Goal: Task Accomplishment & Management: Complete application form

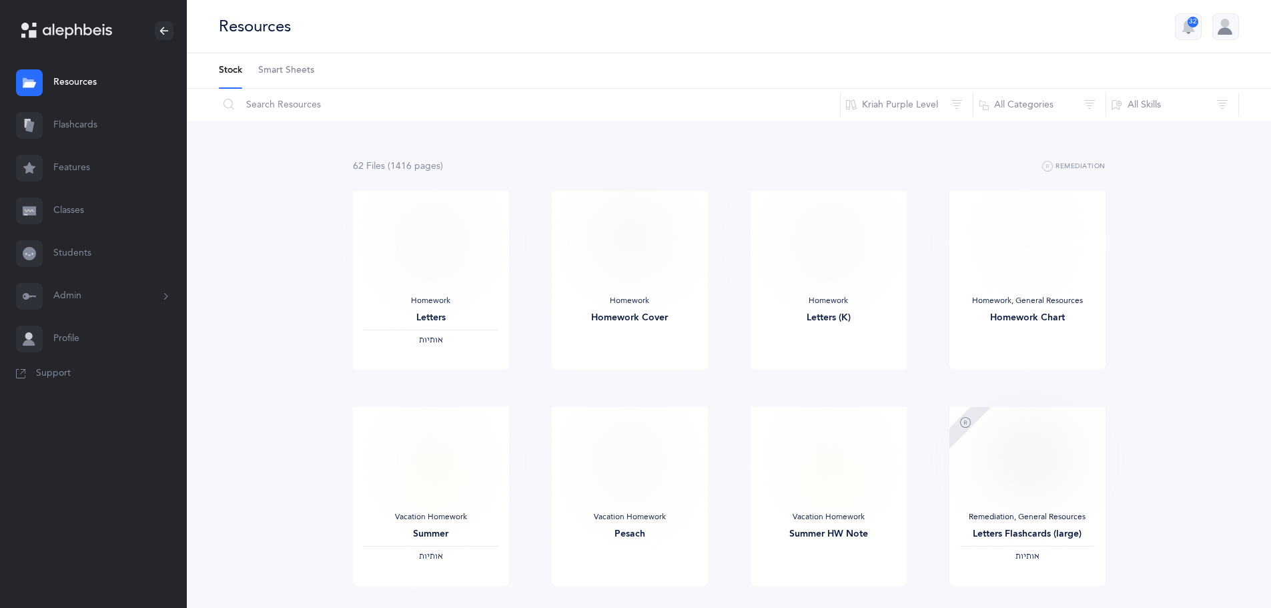
click at [77, 221] on link "Classes" at bounding box center [93, 211] width 187 height 43
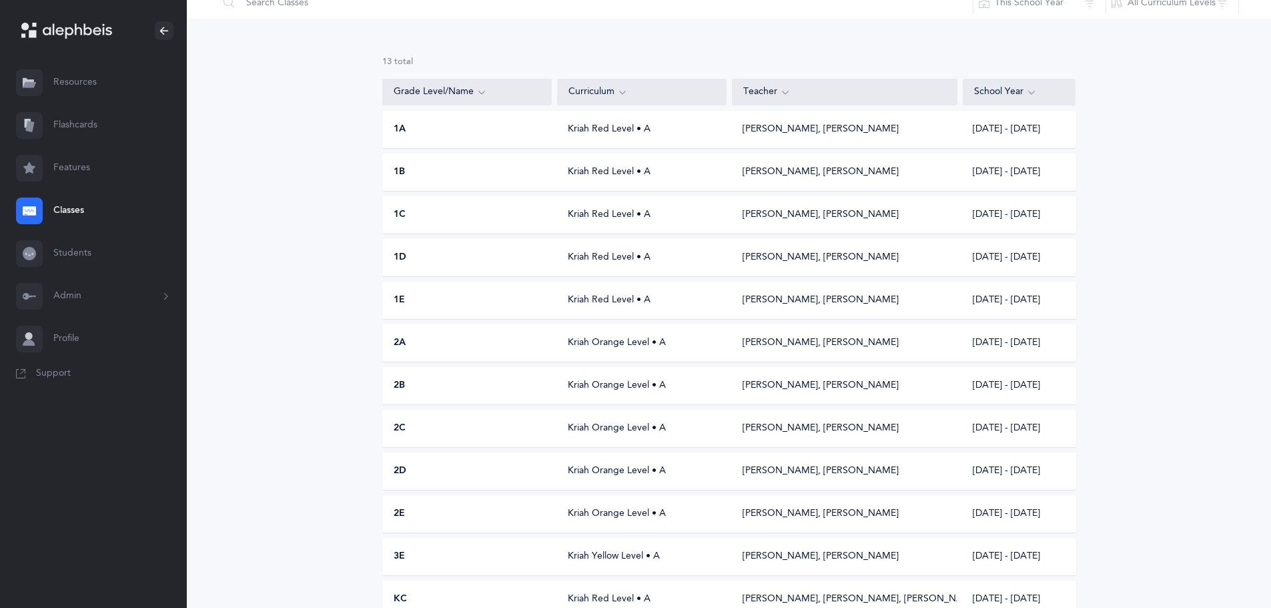
scroll to position [133, 0]
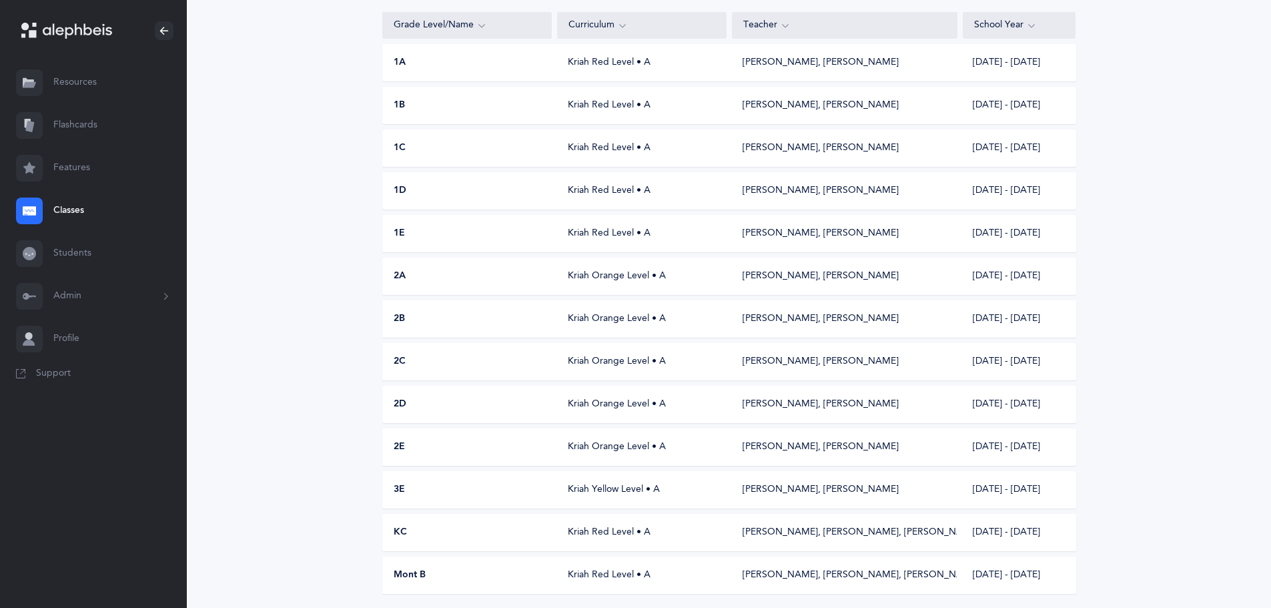
click at [422, 491] on div "3E" at bounding box center [468, 489] width 170 height 13
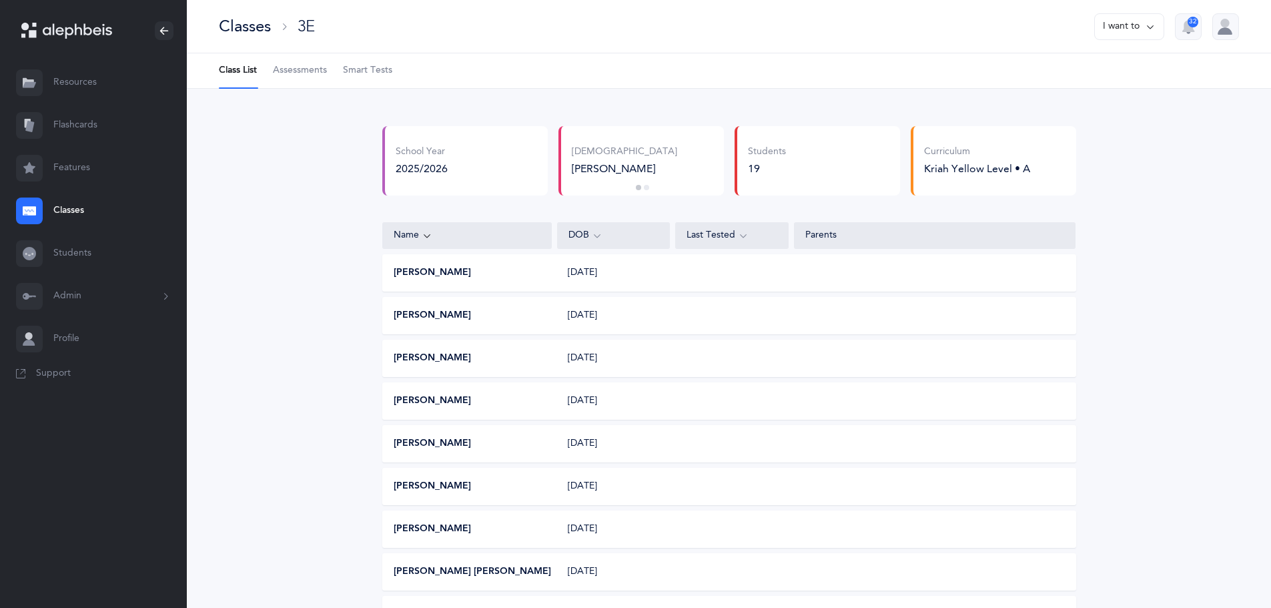
click at [358, 334] on div "School Year 2025/2026 Rabbi Aaron Krasner Rabbi Chanoch Menken Rabbi Aaron Kras…" at bounding box center [729, 604] width 1084 height 1030
click at [303, 75] on span "Assessments" at bounding box center [300, 70] width 54 height 13
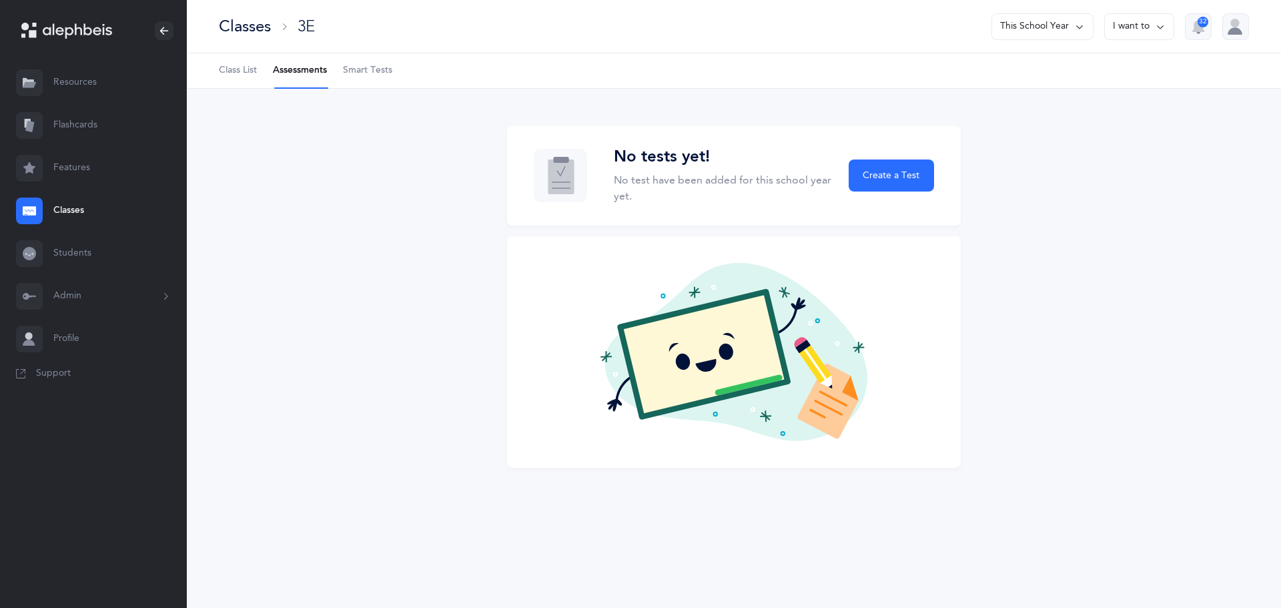
click at [364, 66] on span "Smart Tests" at bounding box center [367, 70] width 49 height 13
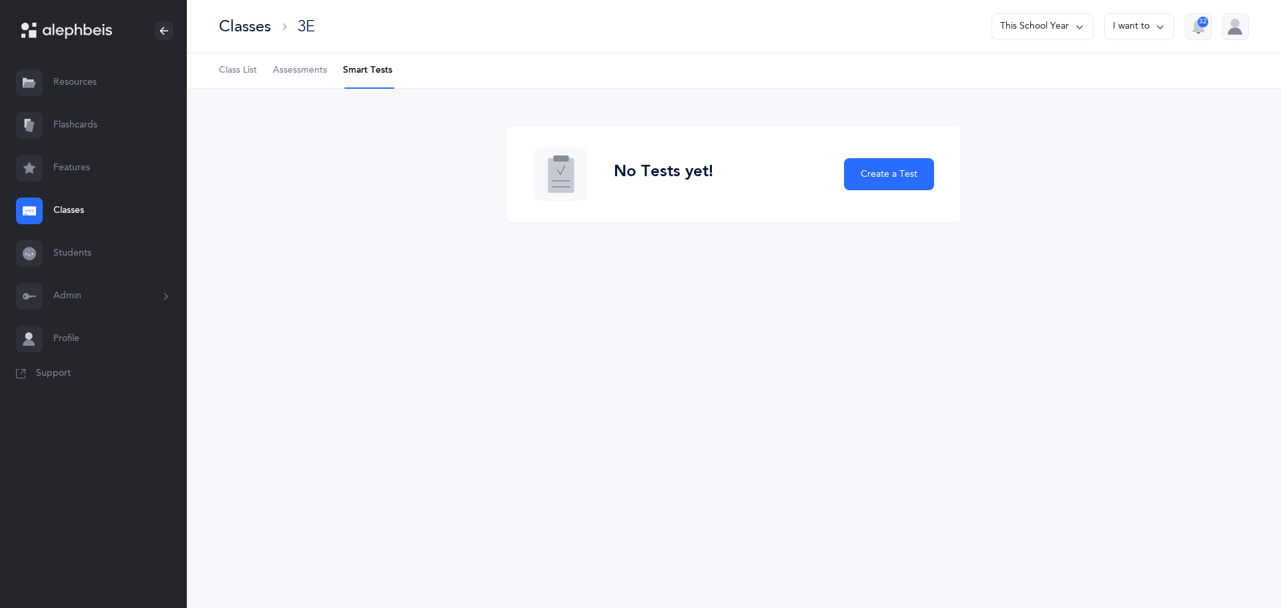
click at [257, 69] on span "Class List" at bounding box center [238, 70] width 38 height 13
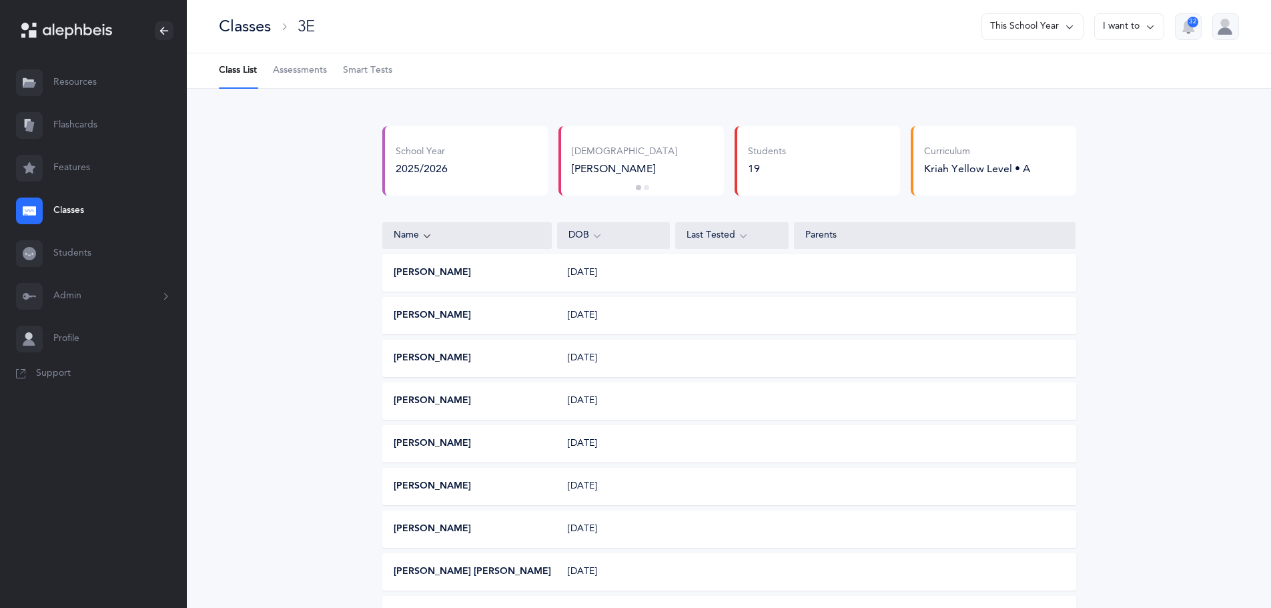
click at [88, 216] on link "Classes" at bounding box center [93, 211] width 187 height 43
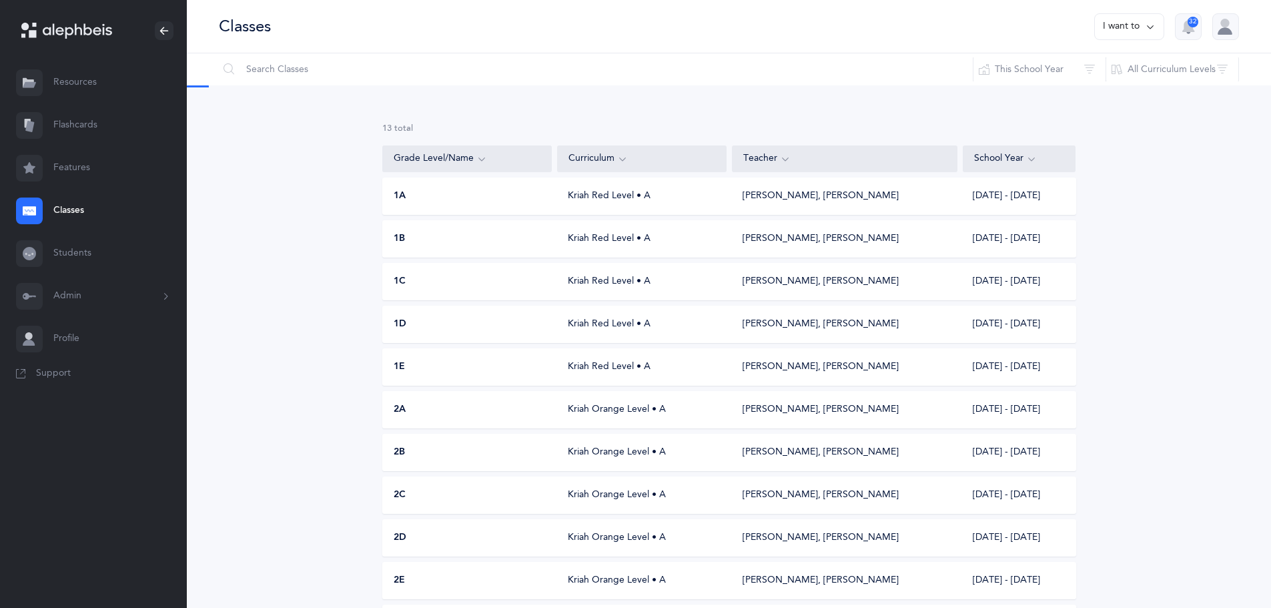
scroll to position [133, 0]
click at [1141, 32] on button "I want to" at bounding box center [1129, 26] width 70 height 27
click at [1116, 89] on button "Add new" at bounding box center [1116, 92] width 74 height 24
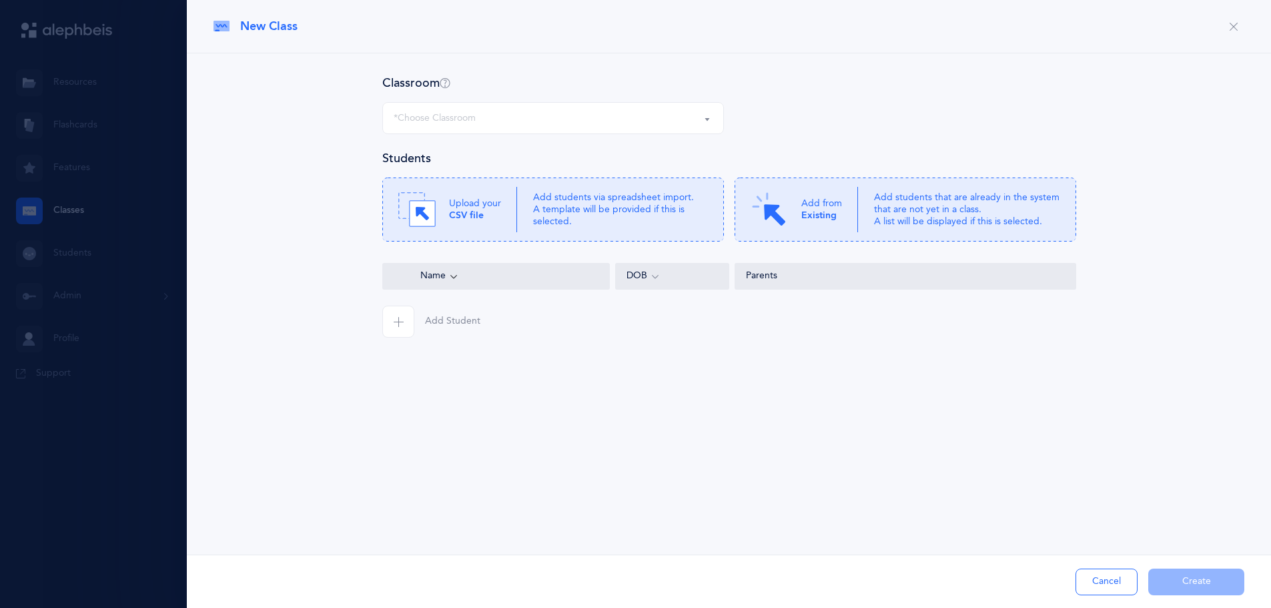
click at [529, 116] on div "*Choose Classroom" at bounding box center [553, 118] width 319 height 23
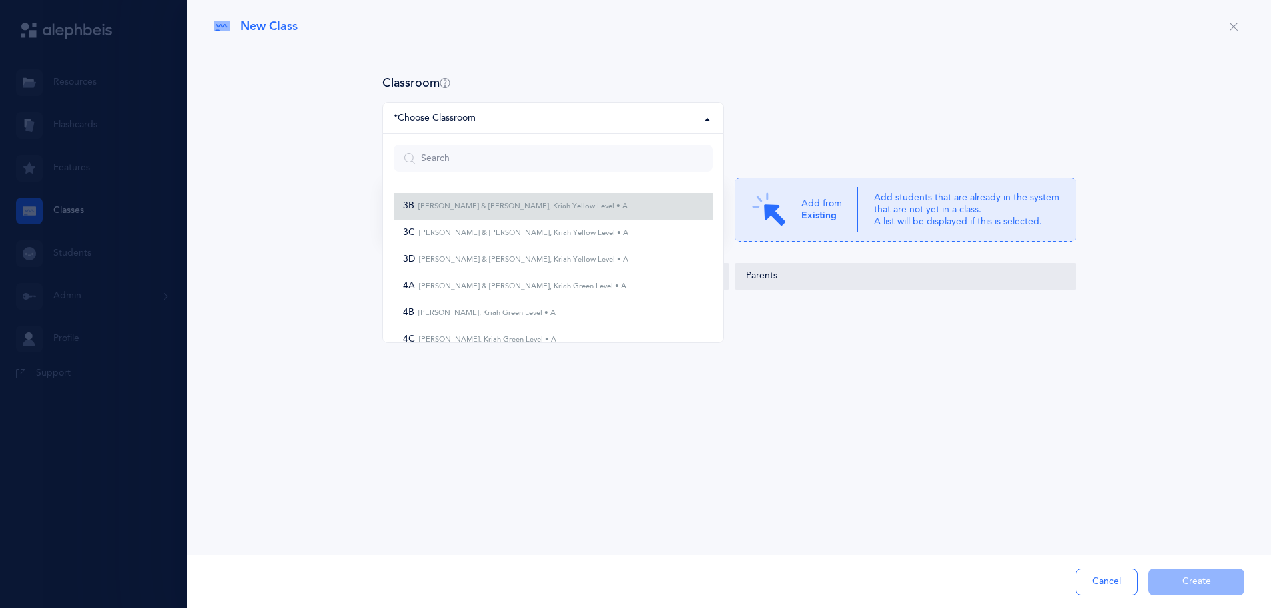
drag, startPoint x: 529, startPoint y: 116, endPoint x: 444, endPoint y: 208, distance: 125.6
click at [444, 208] on small "[PERSON_NAME] & [PERSON_NAME], Kriah Yellow Level • A" at bounding box center [521, 206] width 214 height 9
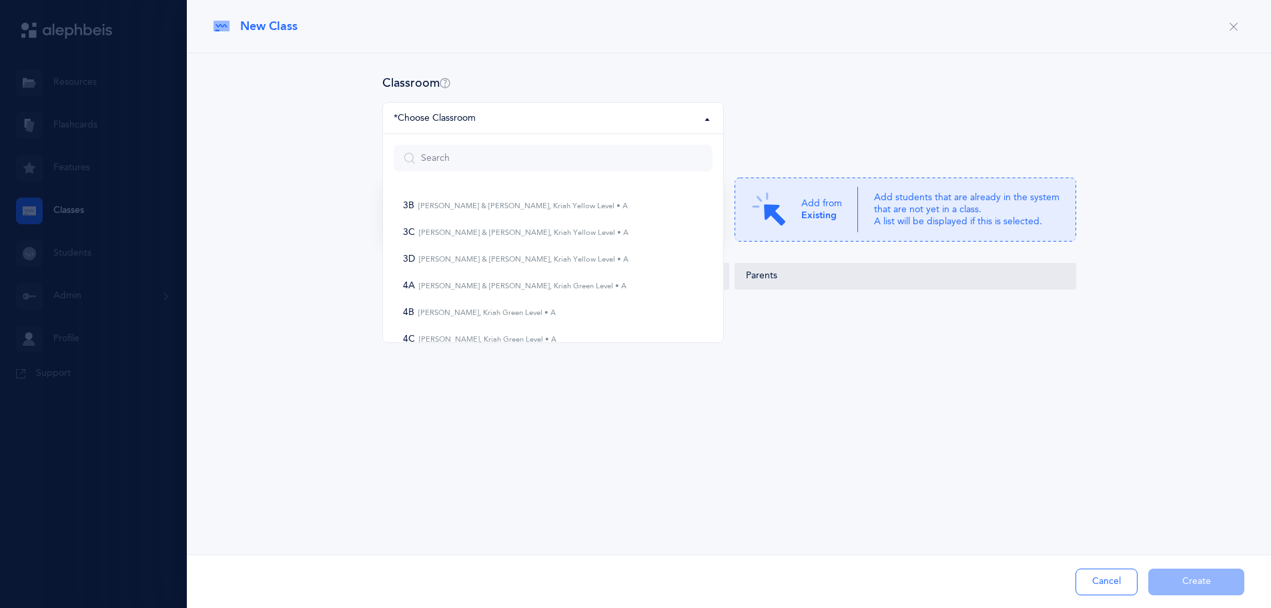
select select "969"
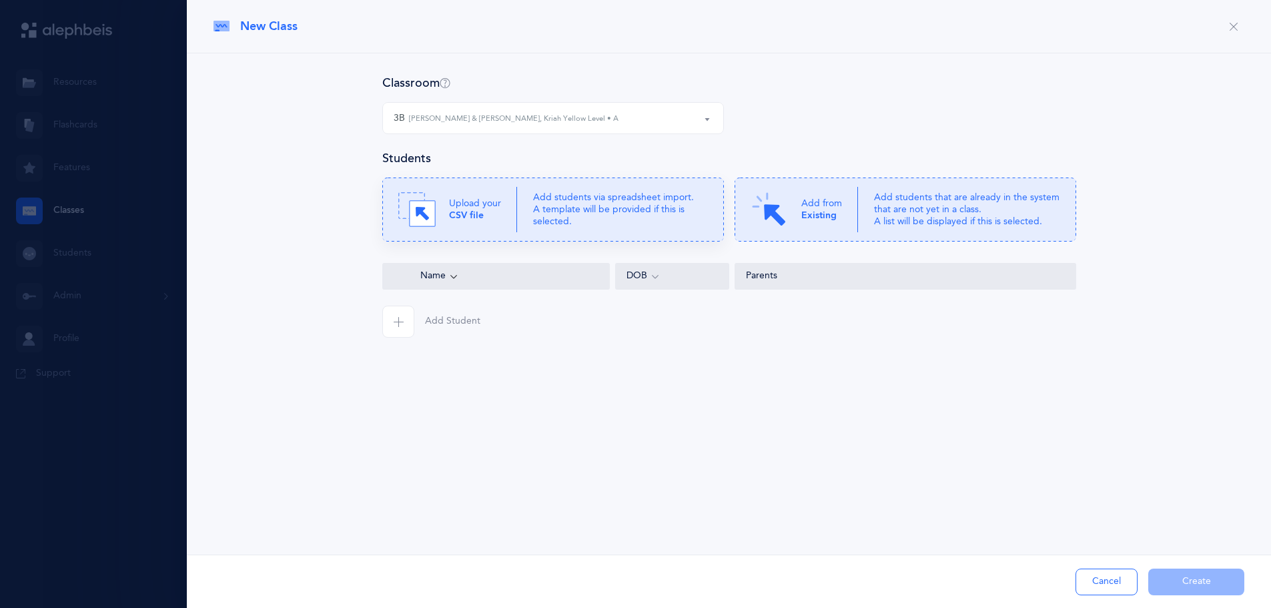
click at [454, 213] on b "CSV file" at bounding box center [466, 215] width 35 height 11
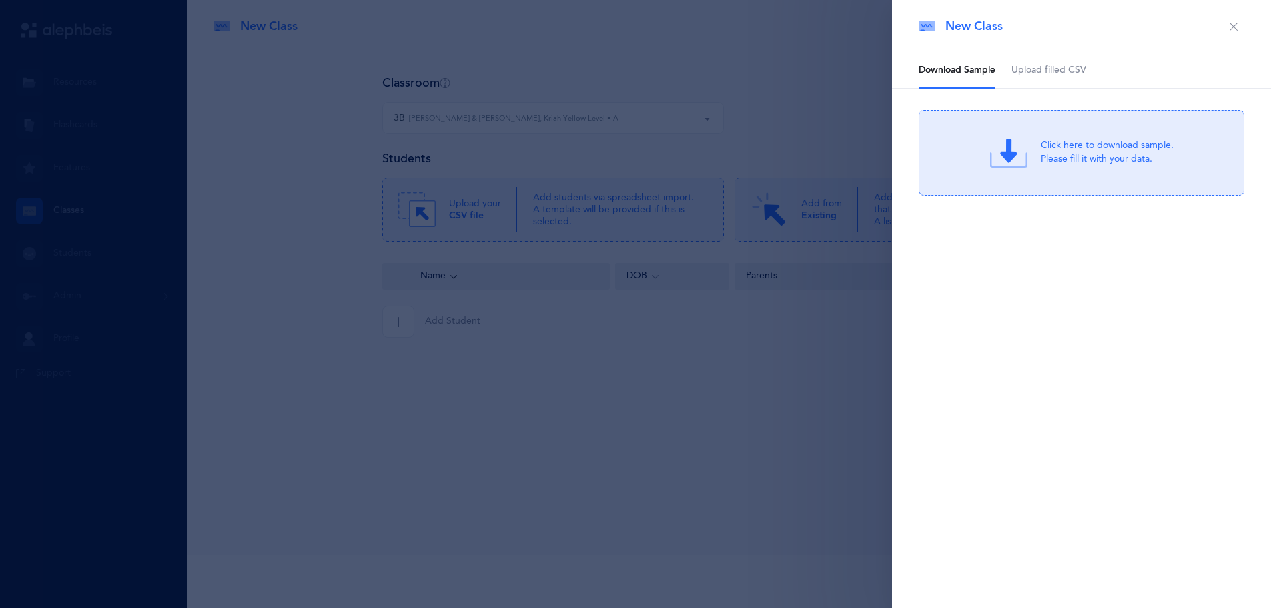
click at [1033, 75] on span "Upload filled CSV" at bounding box center [1049, 70] width 75 height 13
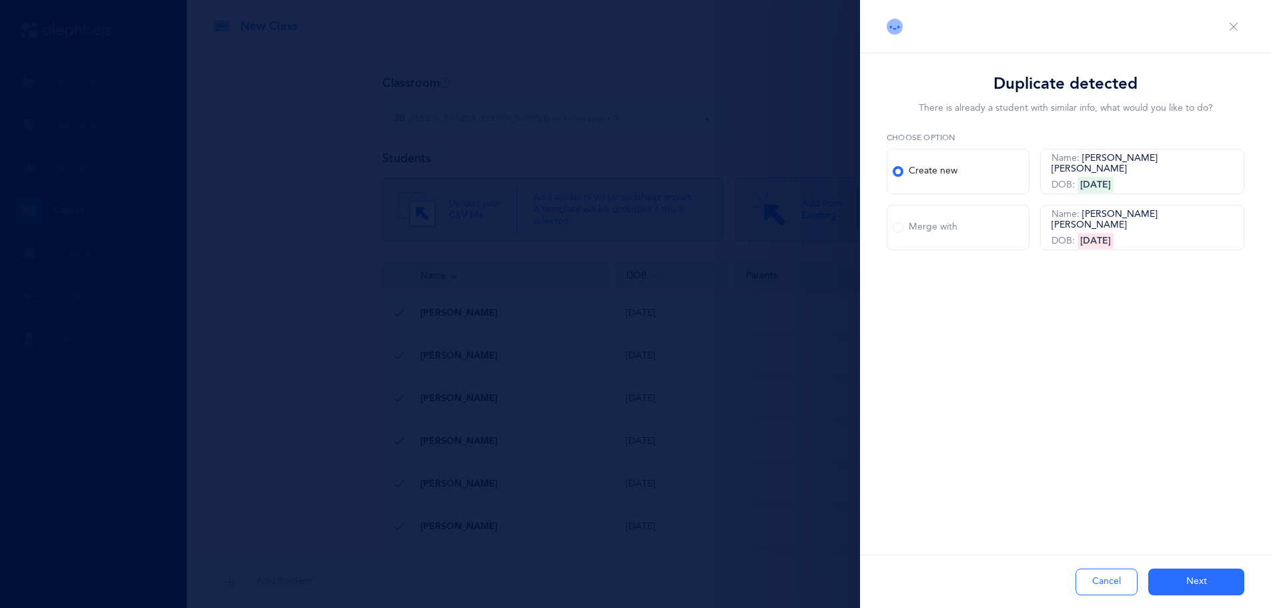
click at [957, 228] on div "Merge with" at bounding box center [925, 227] width 65 height 13
click at [0, 0] on input "Merge with" at bounding box center [0, 0] width 0 height 0
click at [976, 274] on div "Choose option Create new Name: [PERSON_NAME] DOB: [DEMOGRAPHIC_DATA] Merge with…" at bounding box center [1066, 207] width 358 height 153
click at [974, 266] on div "Use new student information" at bounding box center [955, 267] width 137 height 13
click at [0, 0] on input "Use new student information" at bounding box center [0, 0] width 0 height 0
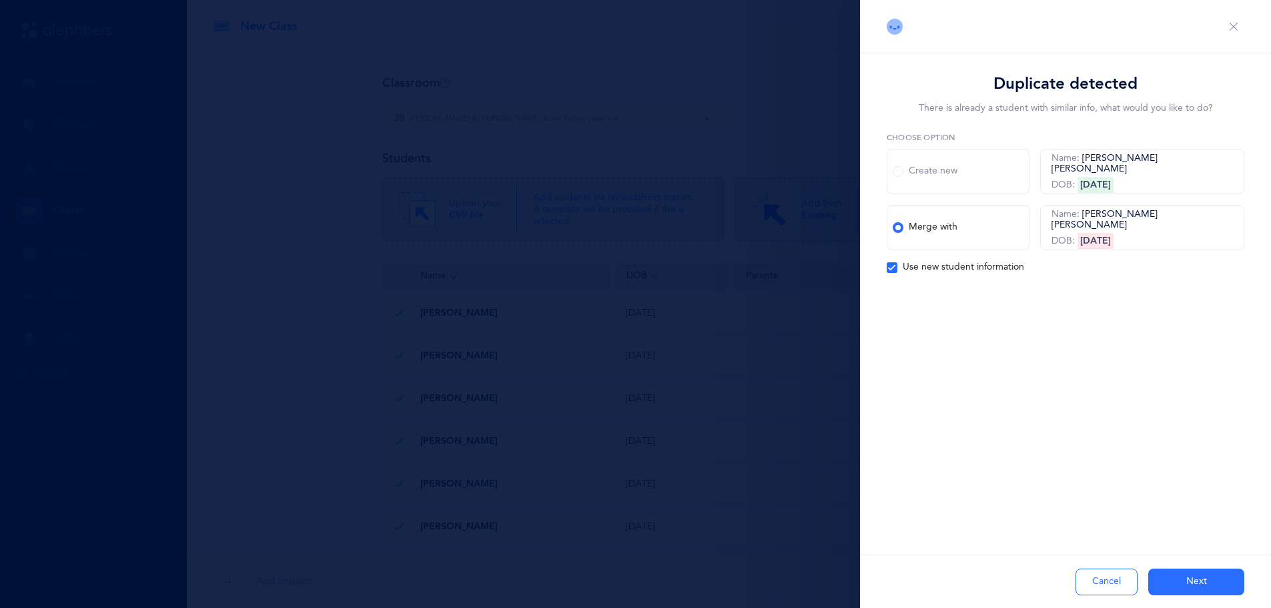
click at [1200, 582] on button "Next" at bounding box center [1197, 582] width 96 height 27
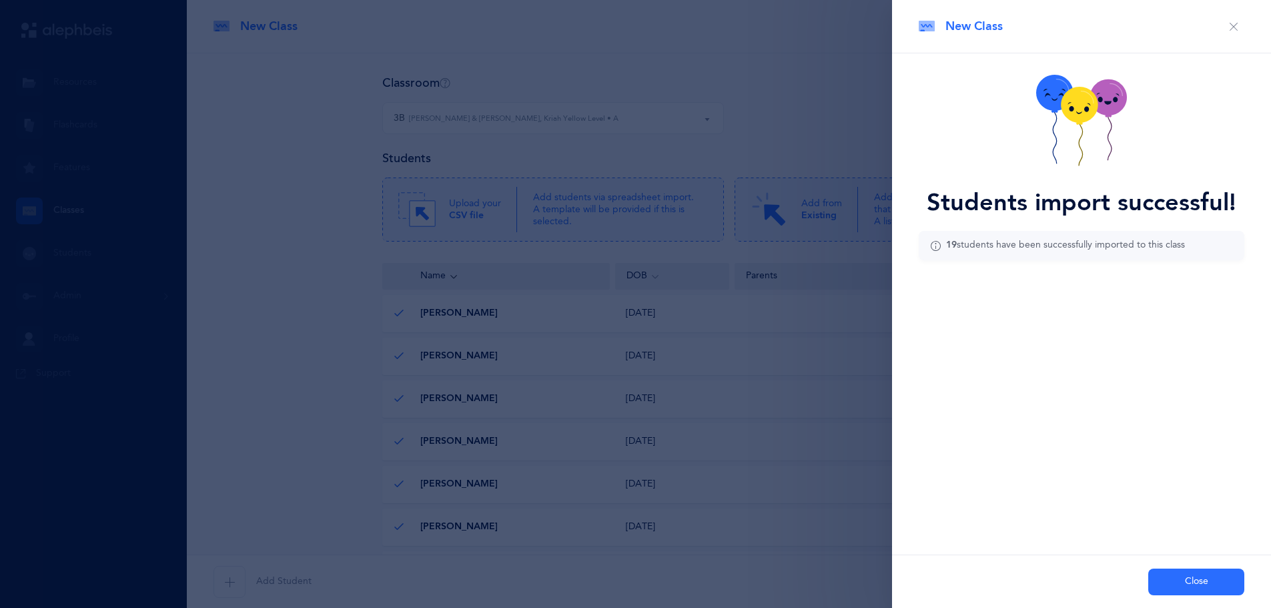
click at [1203, 572] on button "Close" at bounding box center [1197, 582] width 96 height 27
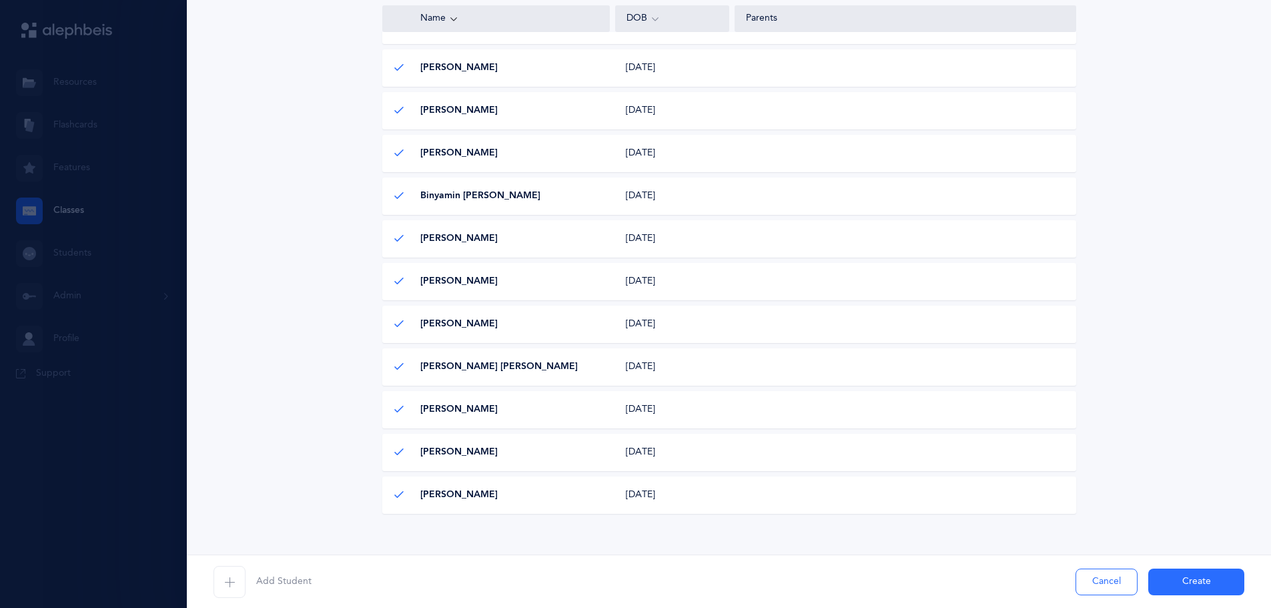
scroll to position [601, 0]
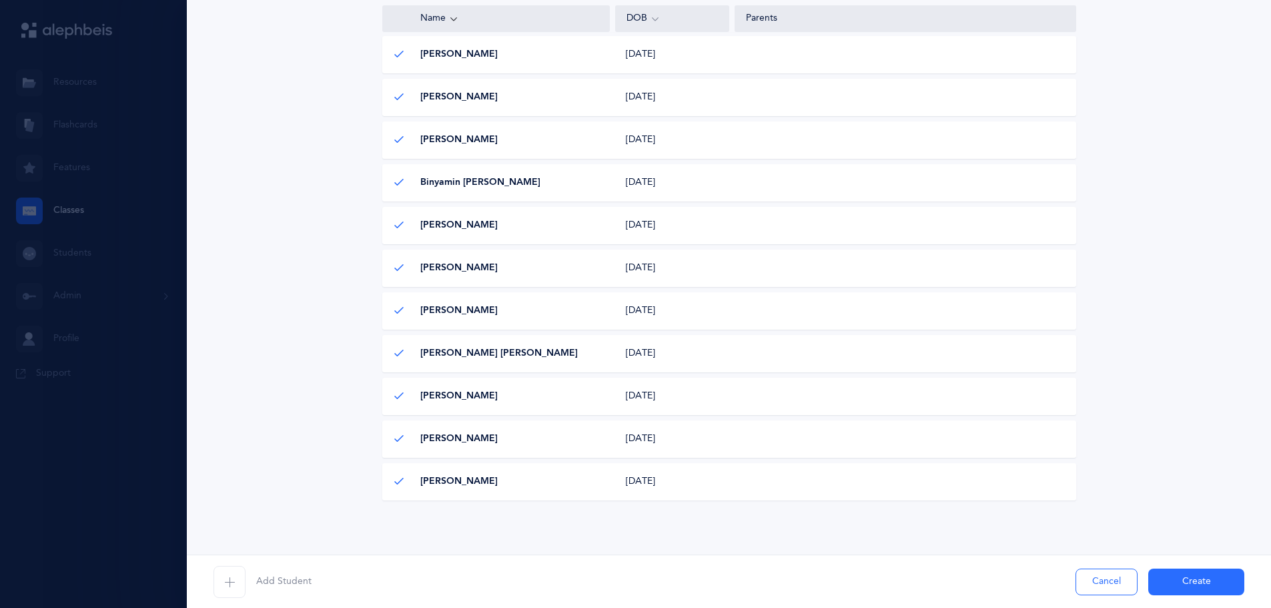
click at [1218, 590] on button "Create" at bounding box center [1197, 582] width 96 height 27
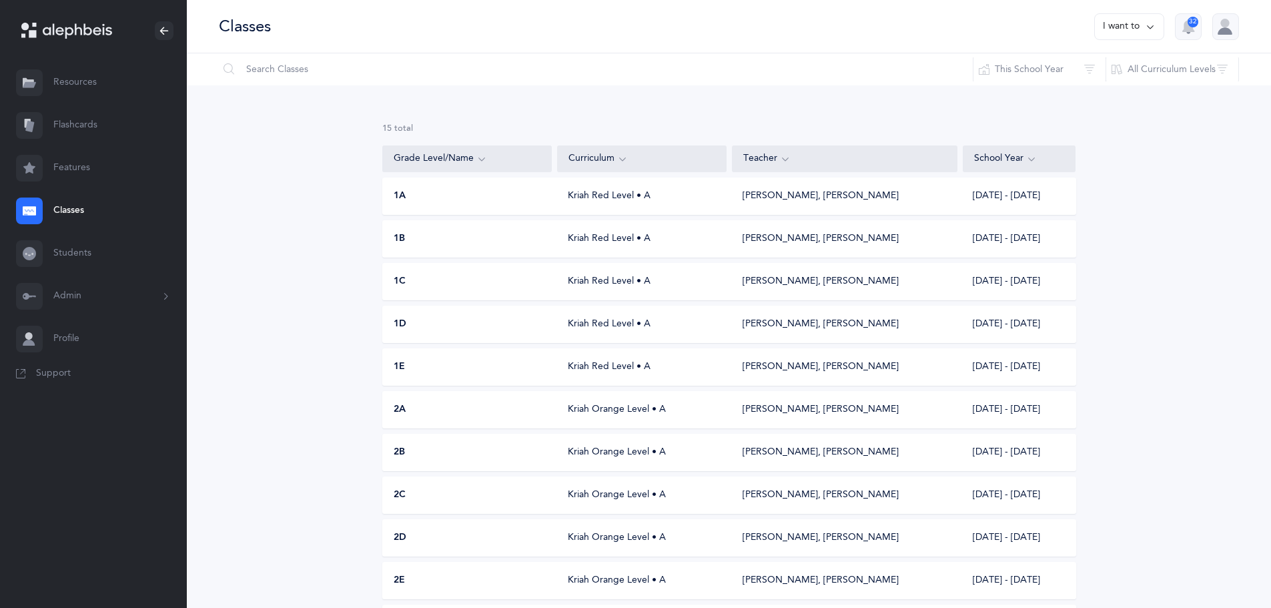
click at [1117, 31] on button "I want to" at bounding box center [1129, 26] width 70 height 27
click at [1106, 94] on button "Add new" at bounding box center [1116, 92] width 74 height 24
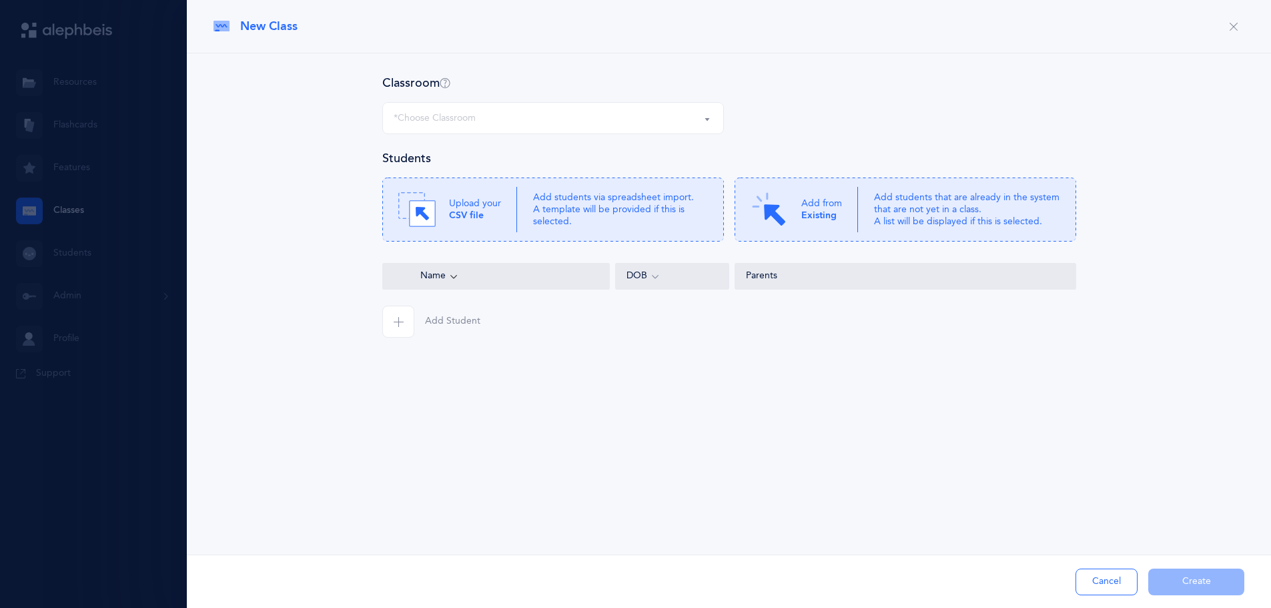
click at [531, 110] on div "*Choose Classroom" at bounding box center [553, 118] width 319 height 23
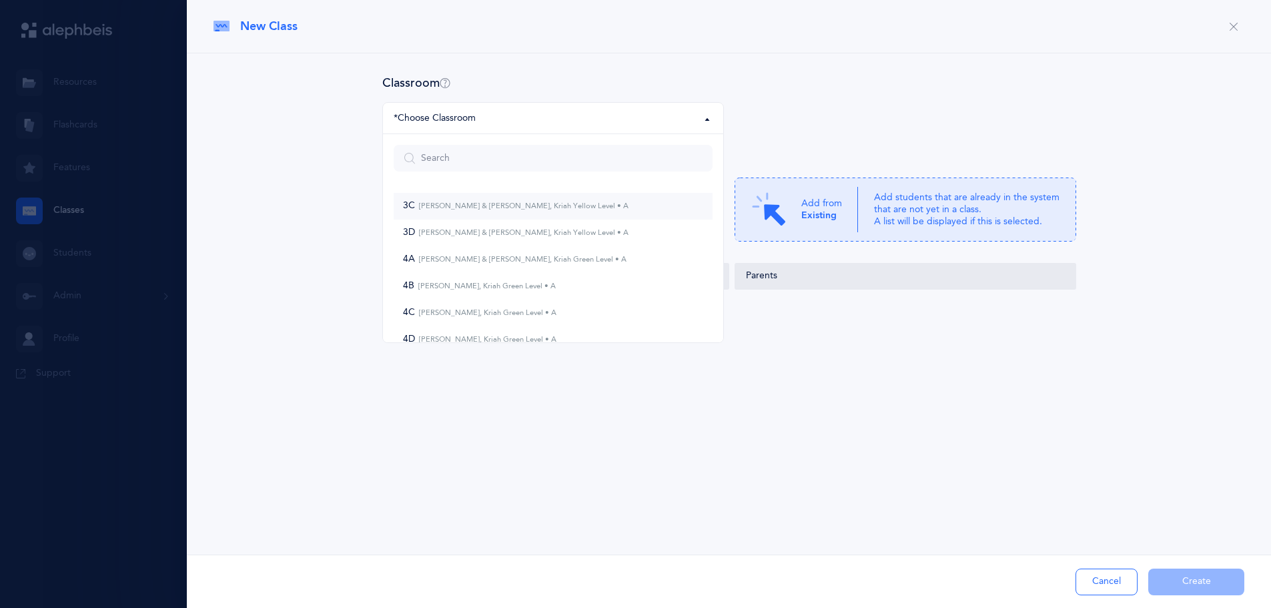
click at [450, 207] on small "[PERSON_NAME] & [PERSON_NAME], Kriah Yellow Level • A" at bounding box center [522, 206] width 214 height 9
select select "970"
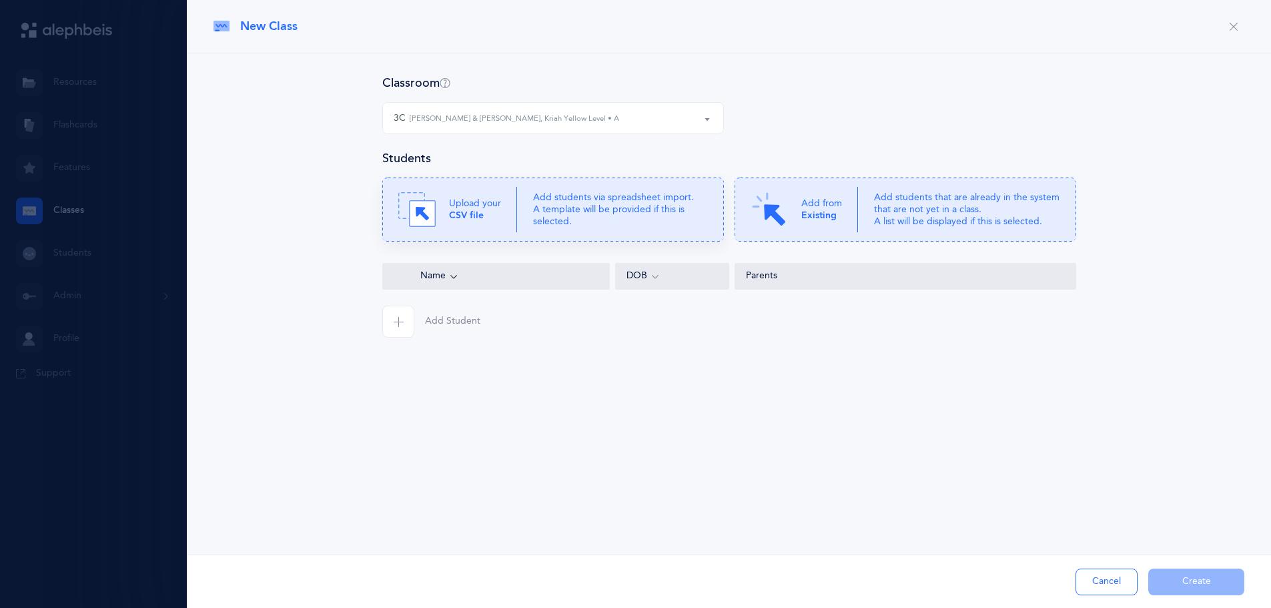
click at [605, 212] on p "Add students via spreadsheet import. A template will be provided if this is sel…" at bounding box center [620, 210] width 175 height 37
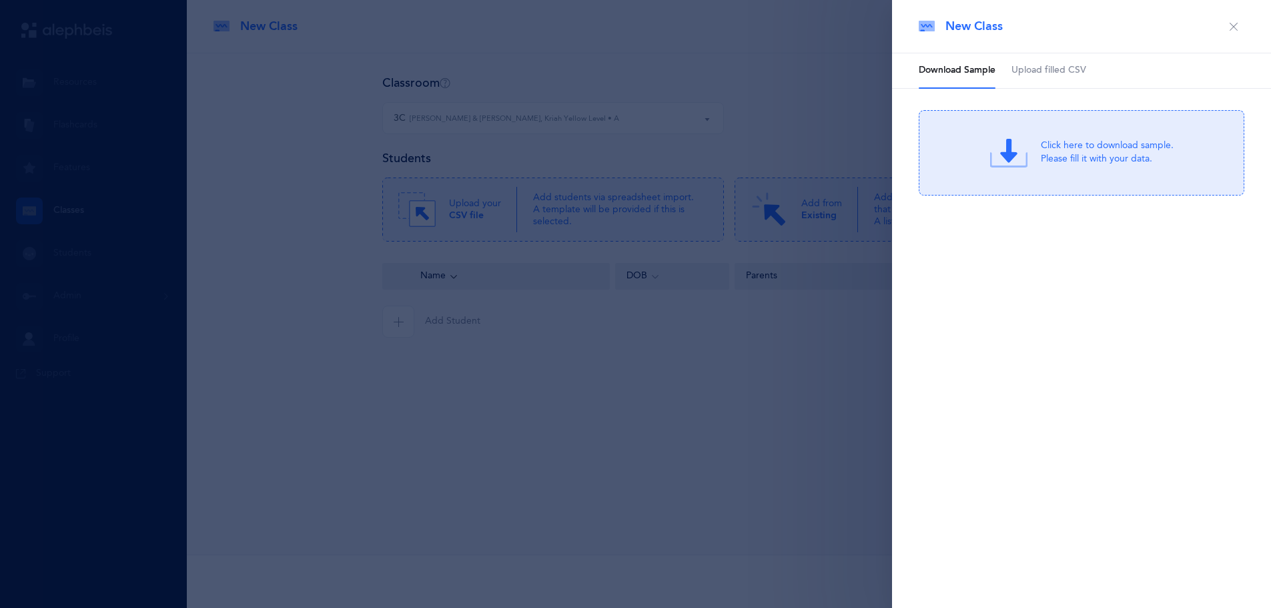
click at [1050, 70] on span "Upload filled CSV" at bounding box center [1049, 70] width 75 height 13
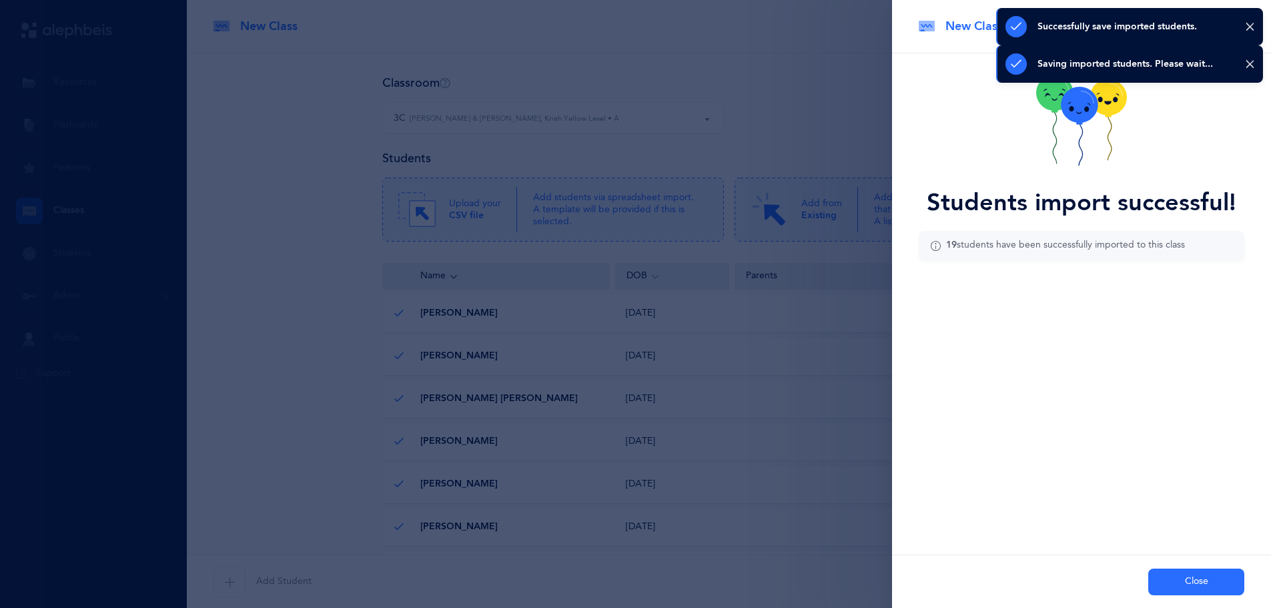
click at [1202, 581] on button "Close" at bounding box center [1197, 582] width 96 height 27
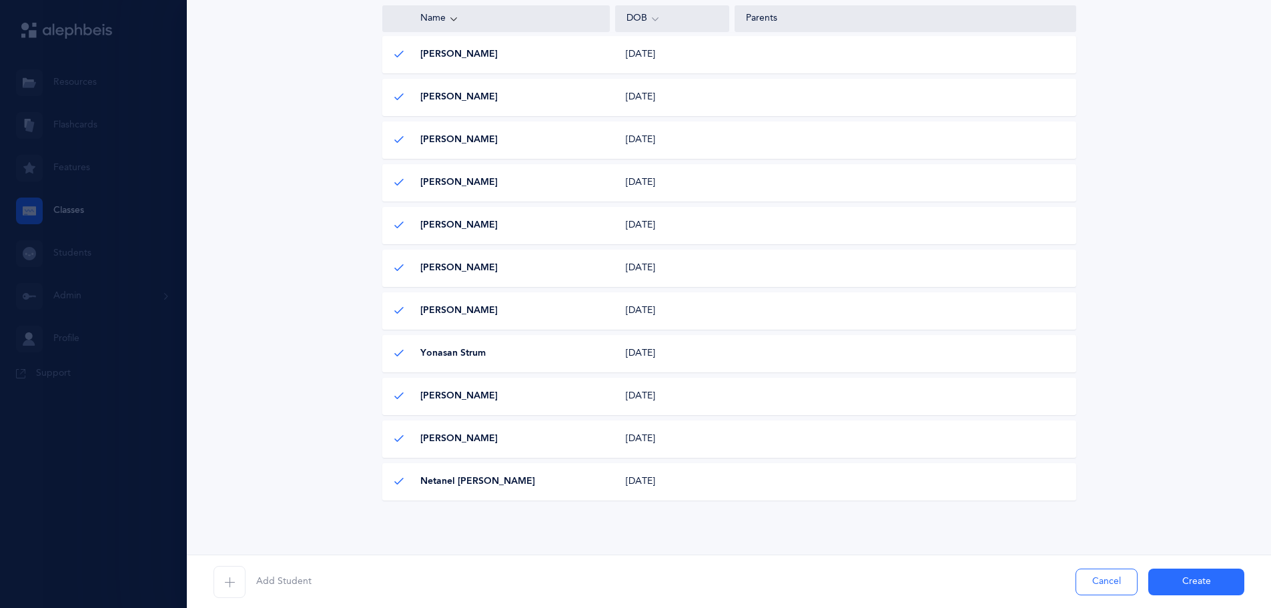
click at [1199, 578] on button "Create" at bounding box center [1197, 582] width 96 height 27
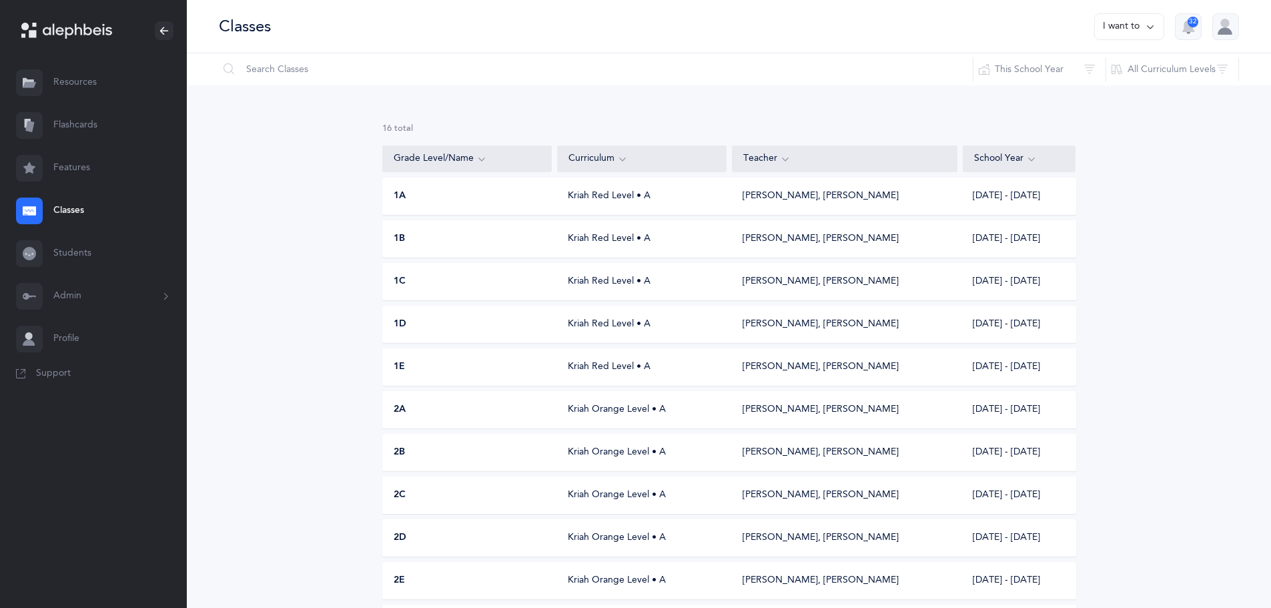
click at [1119, 30] on button "I want to" at bounding box center [1129, 26] width 70 height 27
click at [1102, 95] on button "Add new" at bounding box center [1116, 92] width 74 height 24
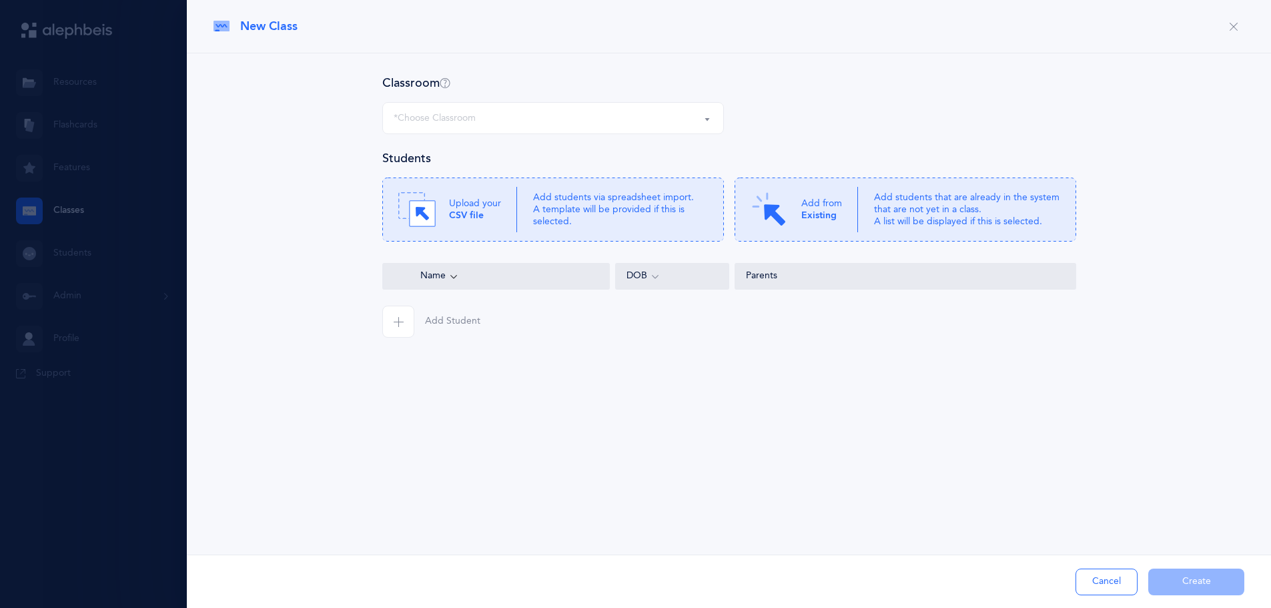
click at [444, 116] on div "*Choose Classroom" at bounding box center [435, 118] width 82 height 14
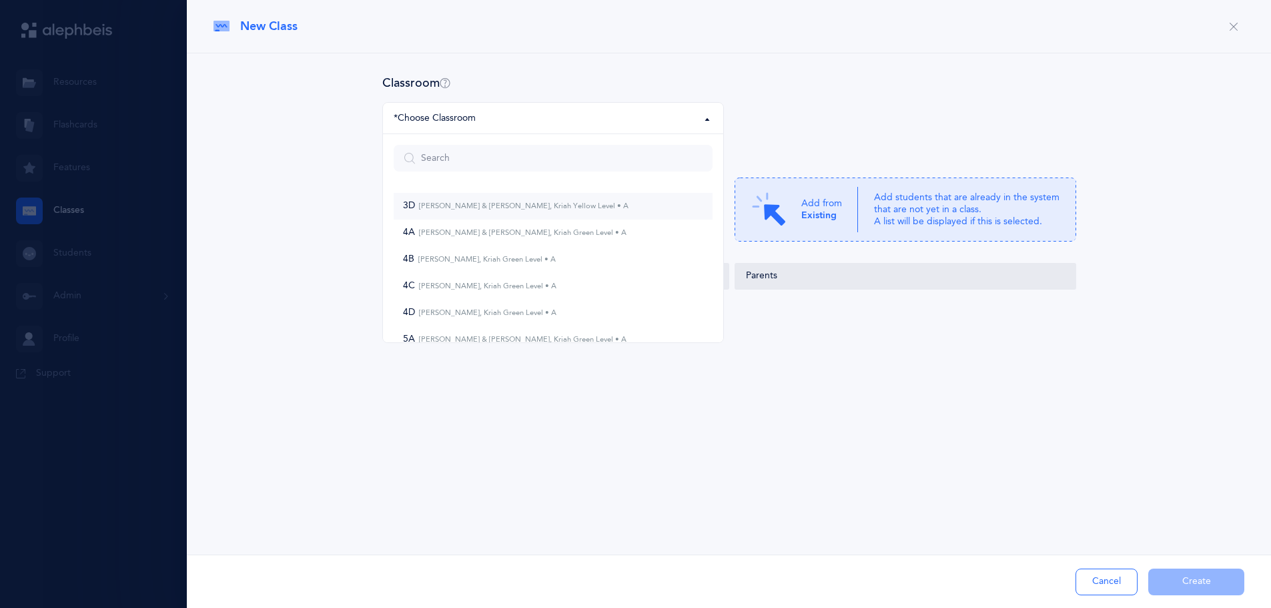
click at [423, 208] on small "[PERSON_NAME] & [PERSON_NAME], Kriah Yellow Level • A" at bounding box center [522, 206] width 214 height 9
select select "971"
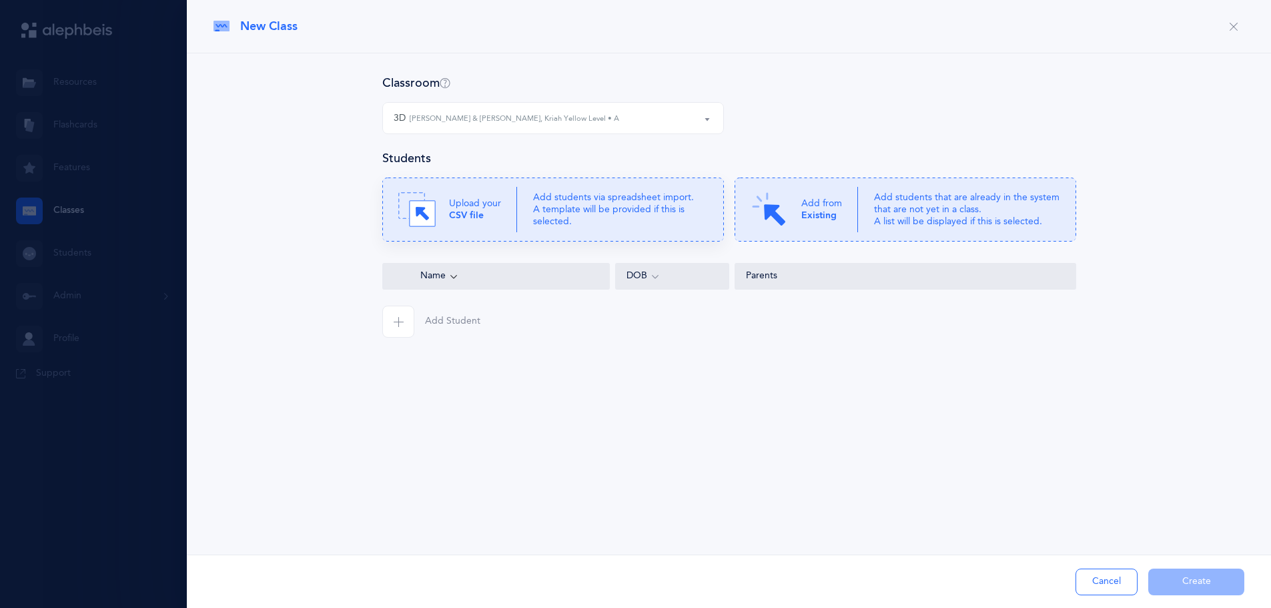
click at [554, 203] on p "Add students via spreadsheet import. A template will be provided if this is sel…" at bounding box center [620, 210] width 175 height 37
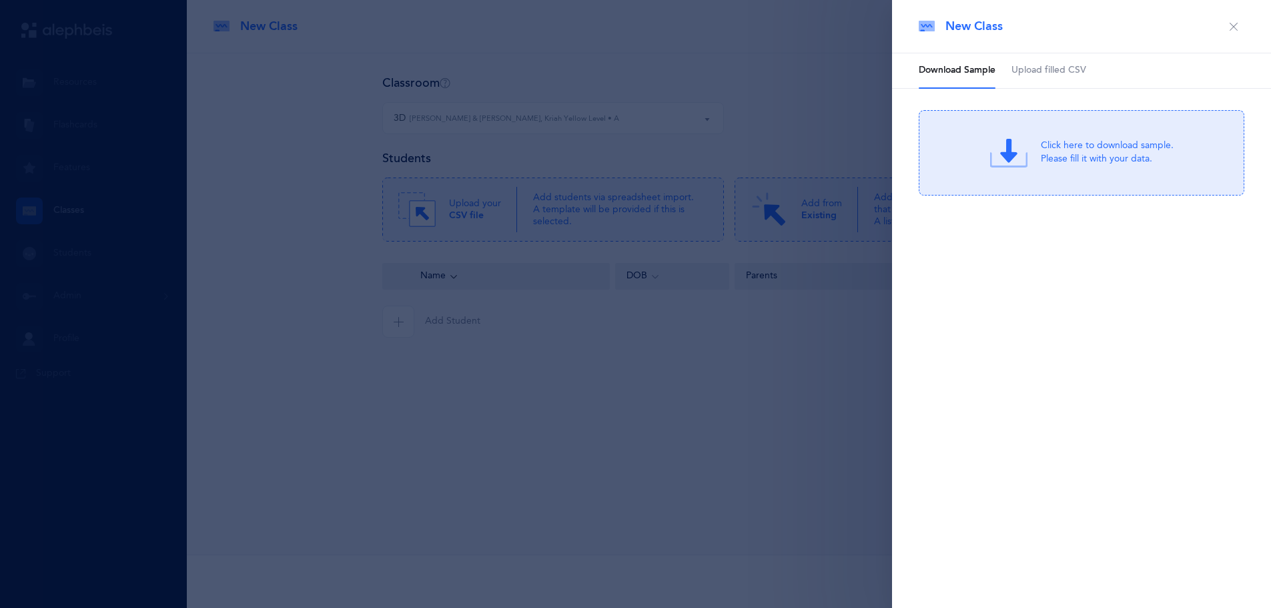
click at [1040, 72] on span "Upload filled CSV" at bounding box center [1049, 70] width 75 height 13
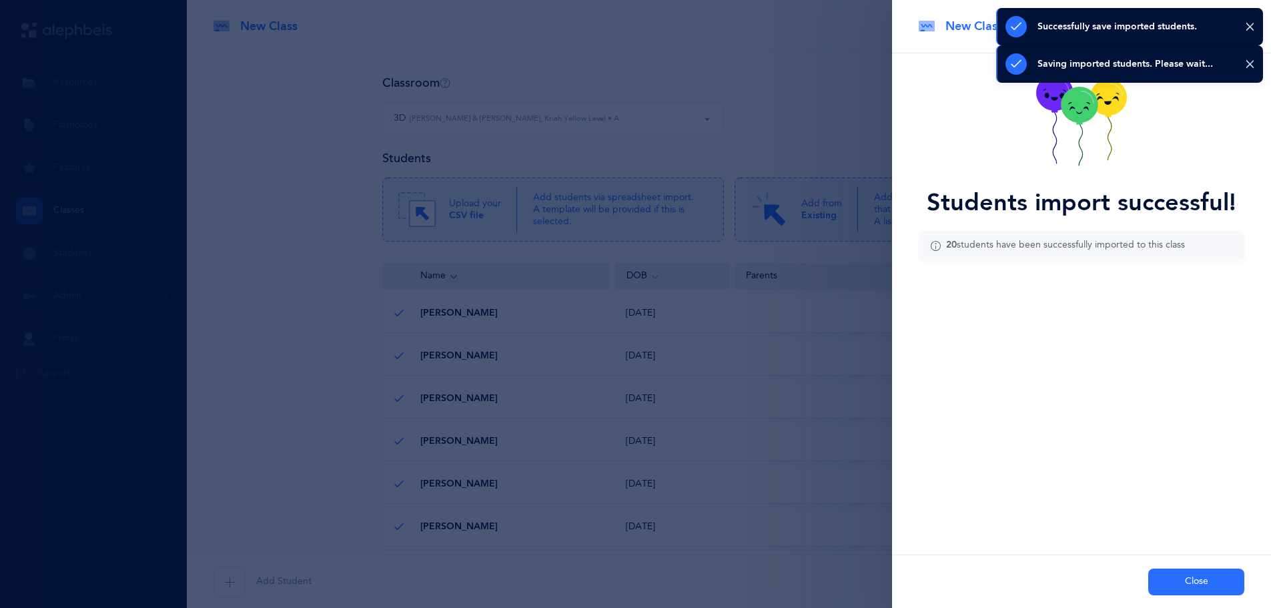
click at [1187, 578] on button "Close" at bounding box center [1197, 582] width 96 height 27
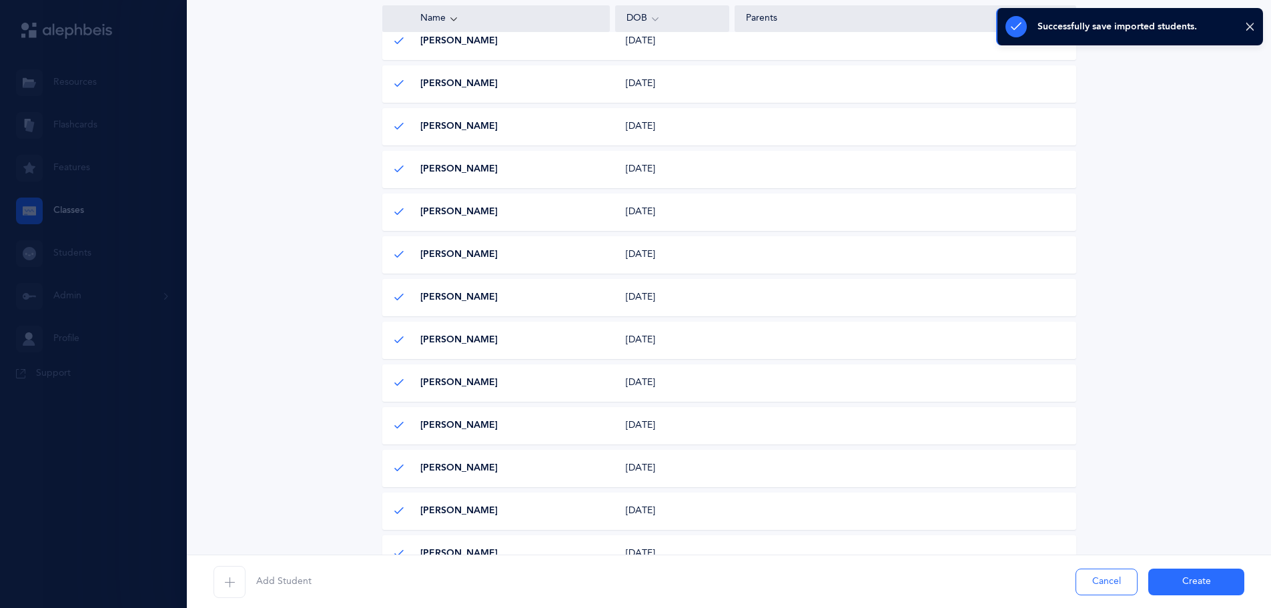
scroll to position [659, 0]
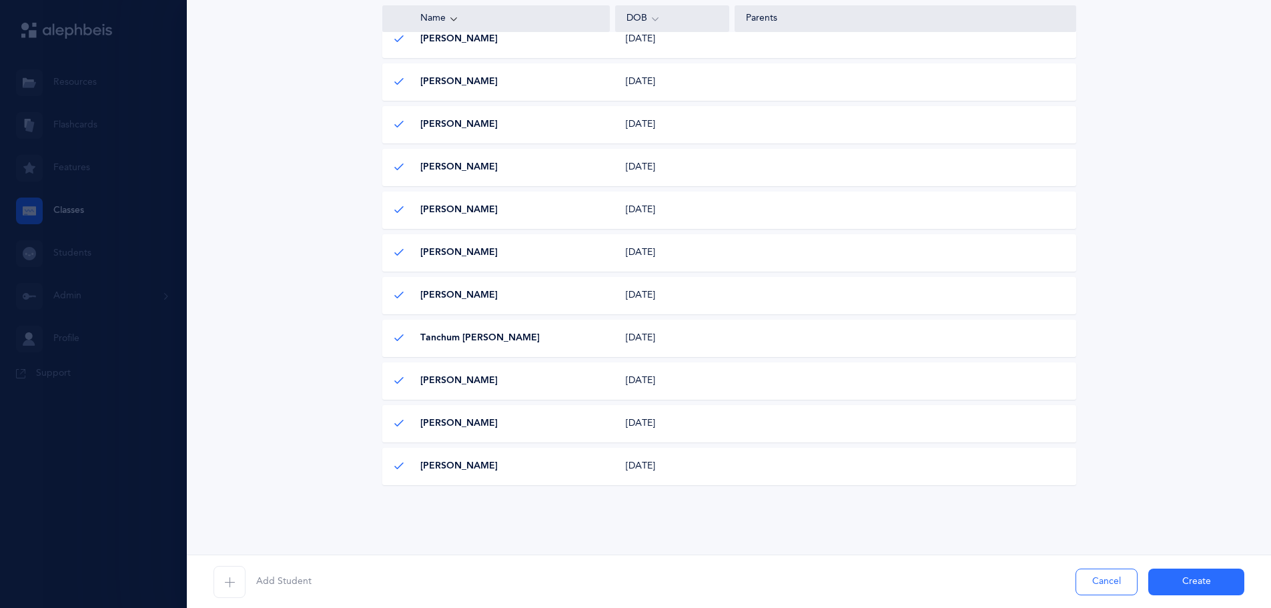
click at [1193, 585] on button "Create" at bounding box center [1197, 582] width 96 height 27
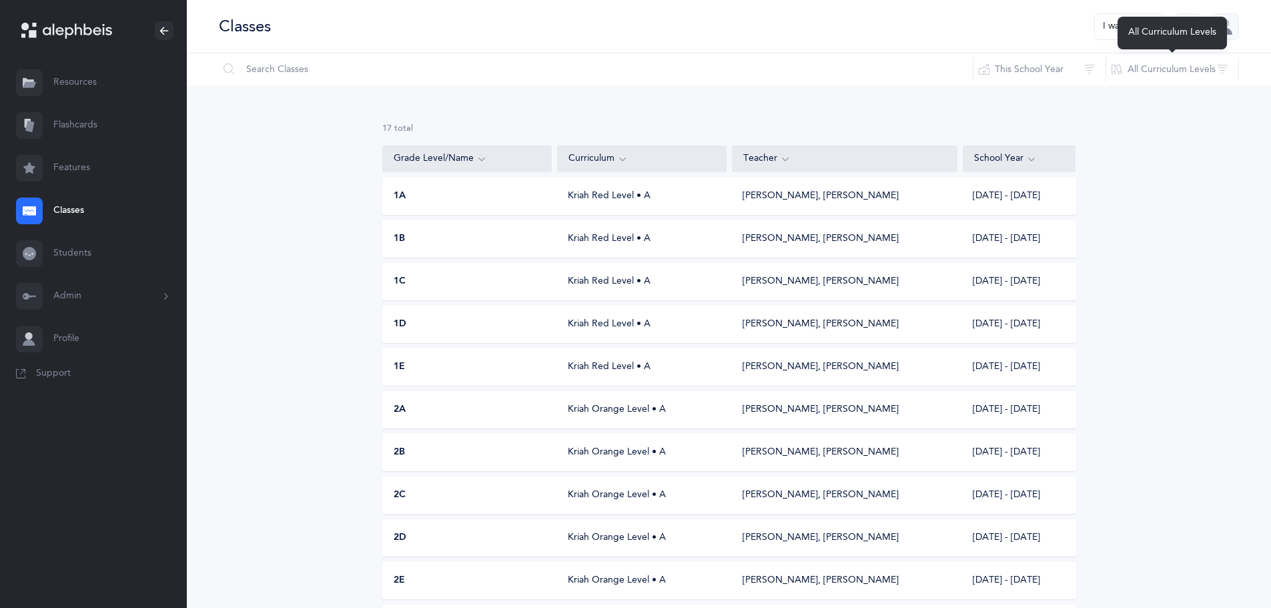
click at [1125, 37] on div "All Curriculum Levels" at bounding box center [1172, 33] width 109 height 33
click at [1110, 29] on button "I want to" at bounding box center [1129, 26] width 70 height 27
click at [1104, 93] on button "Add new" at bounding box center [1116, 92] width 74 height 24
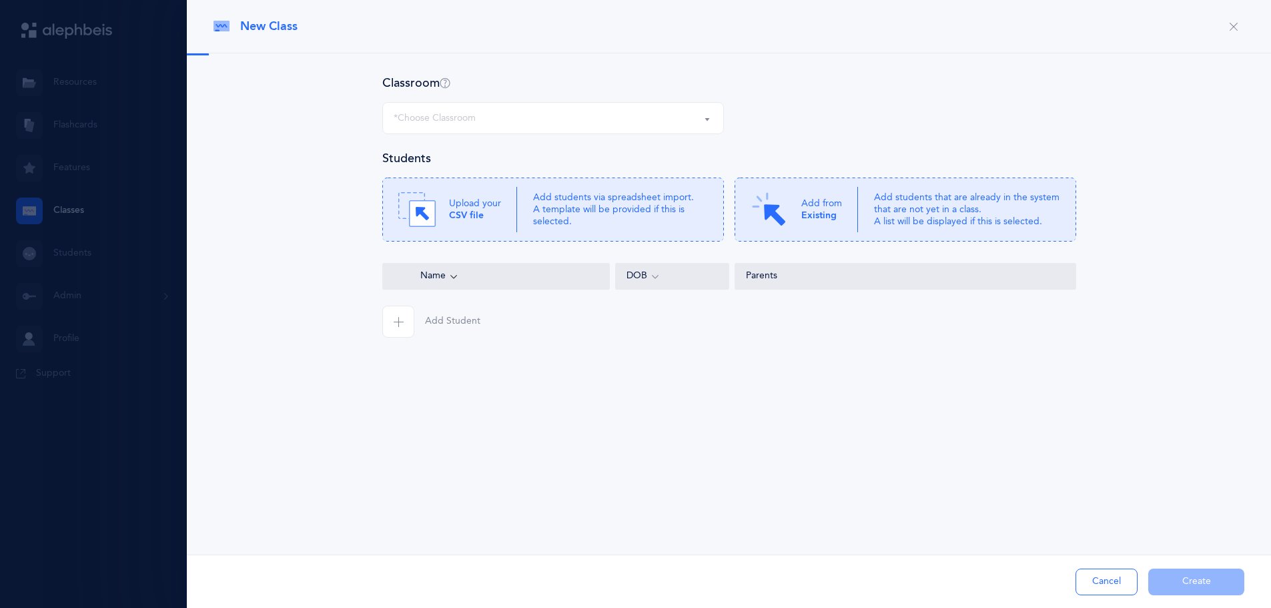
click at [586, 109] on div "*Choose Classroom" at bounding box center [553, 118] width 319 height 23
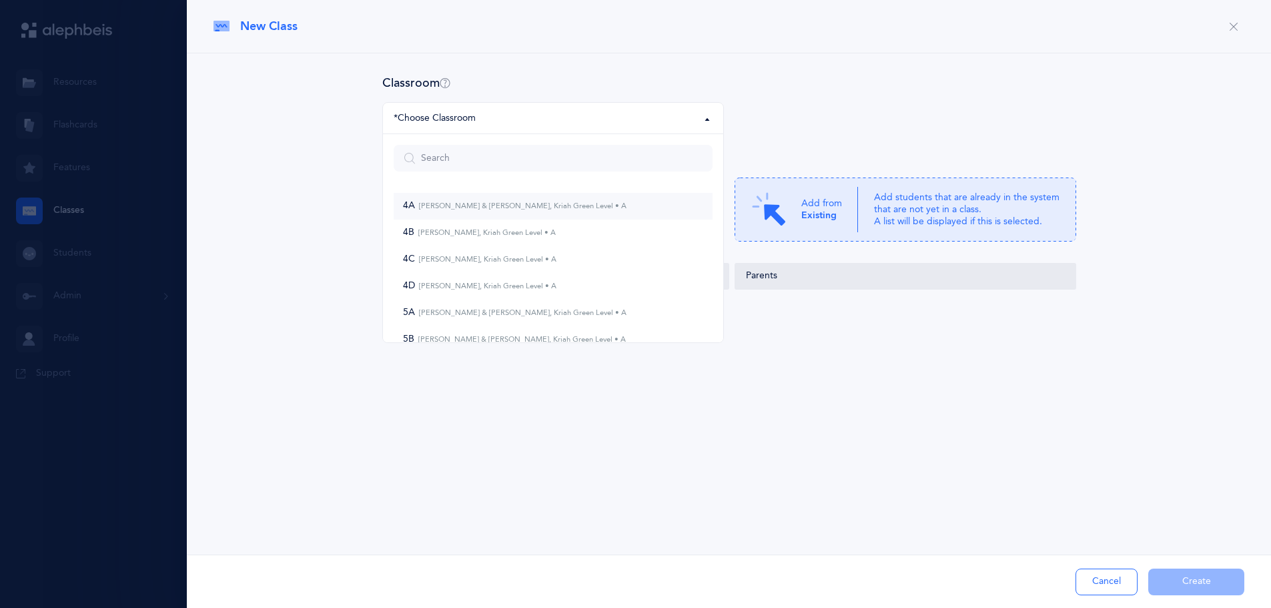
click at [513, 202] on small "[PERSON_NAME] & [PERSON_NAME], Kriah Green Level • A" at bounding box center [521, 206] width 212 height 9
select select "972"
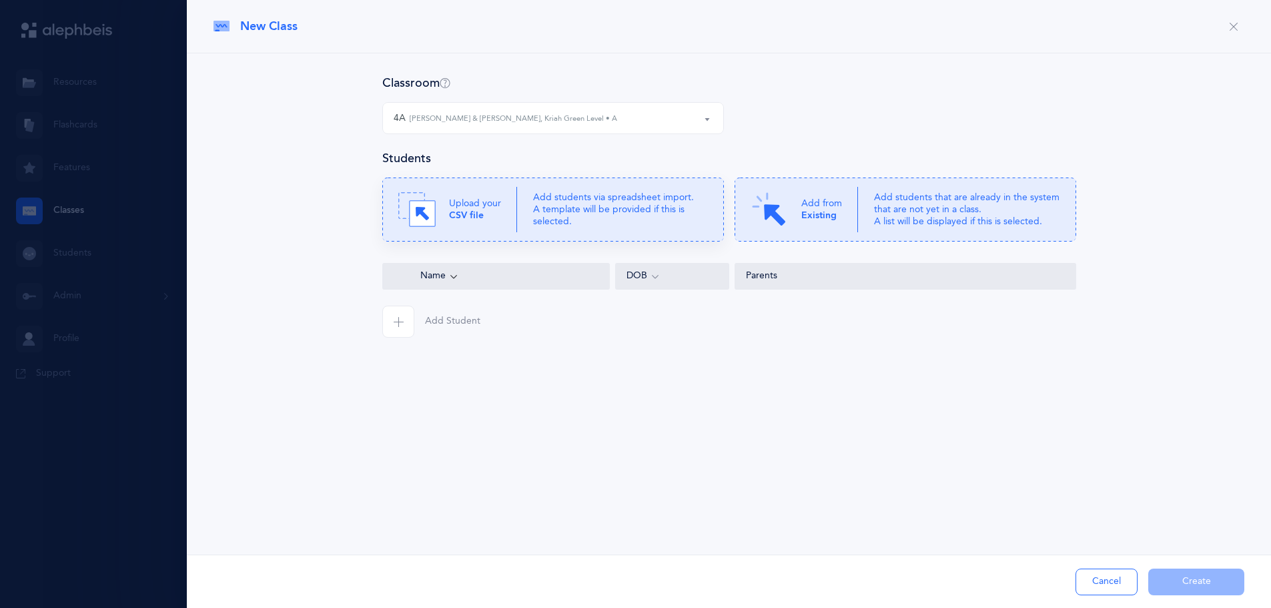
click at [545, 220] on p "Add students via spreadsheet import. A template will be provided if this is sel…" at bounding box center [620, 210] width 175 height 37
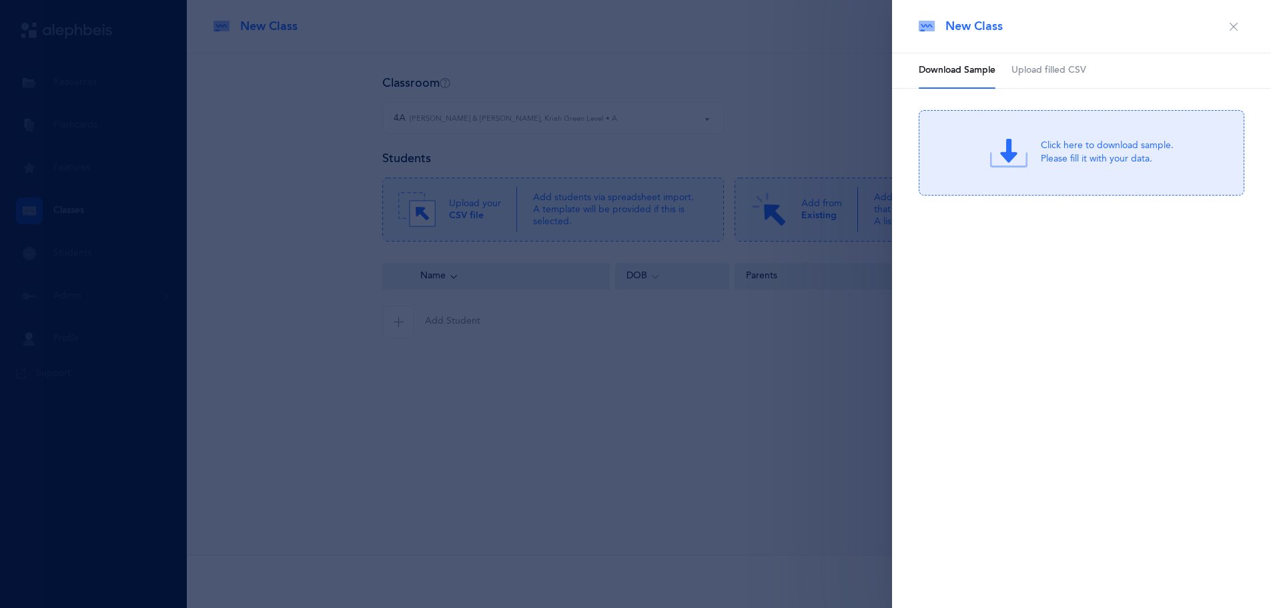
click at [1050, 72] on span "Upload filled CSV" at bounding box center [1049, 70] width 75 height 13
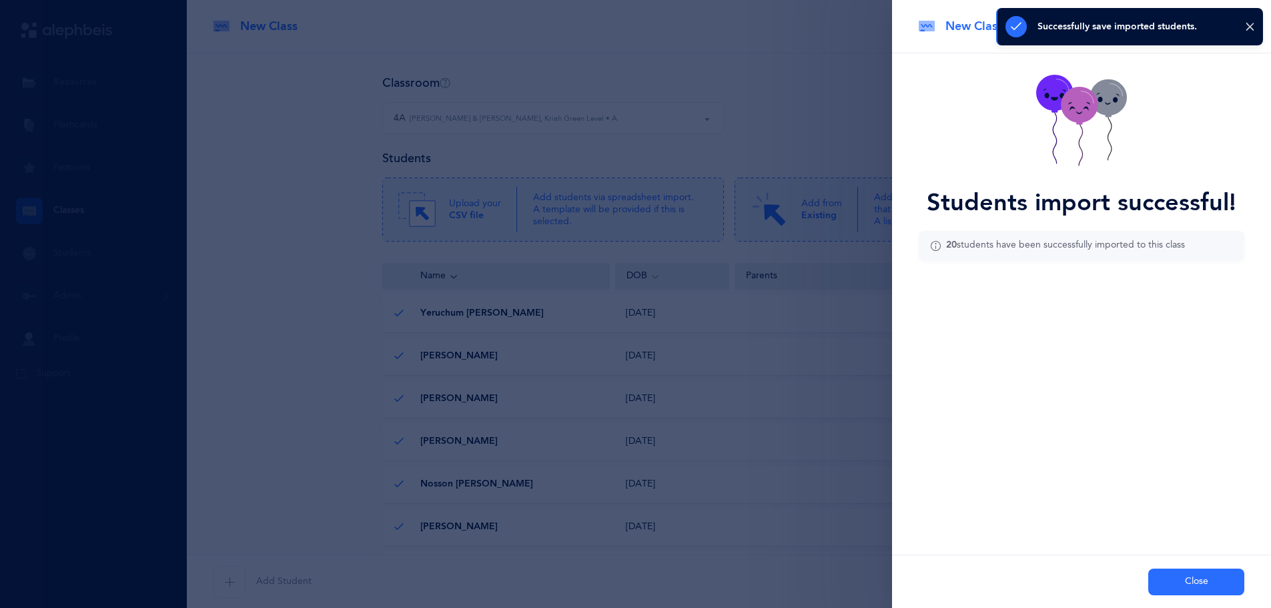
click at [1207, 582] on button "Close" at bounding box center [1197, 582] width 96 height 27
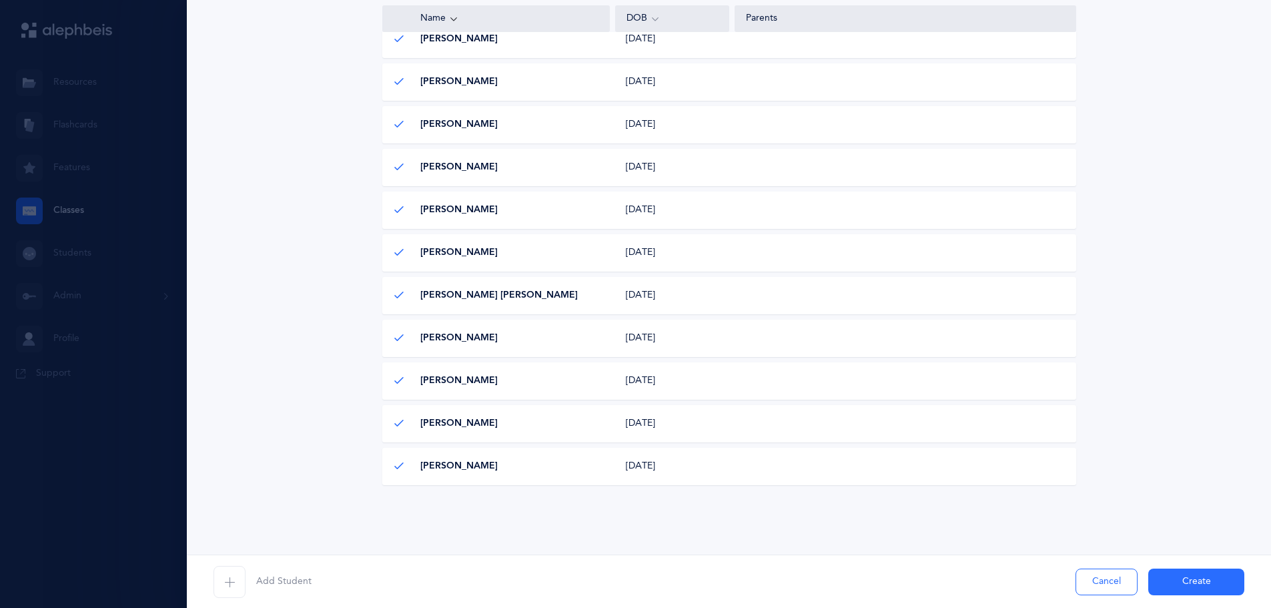
scroll to position [267, 0]
click at [1177, 587] on button "Create" at bounding box center [1197, 582] width 96 height 27
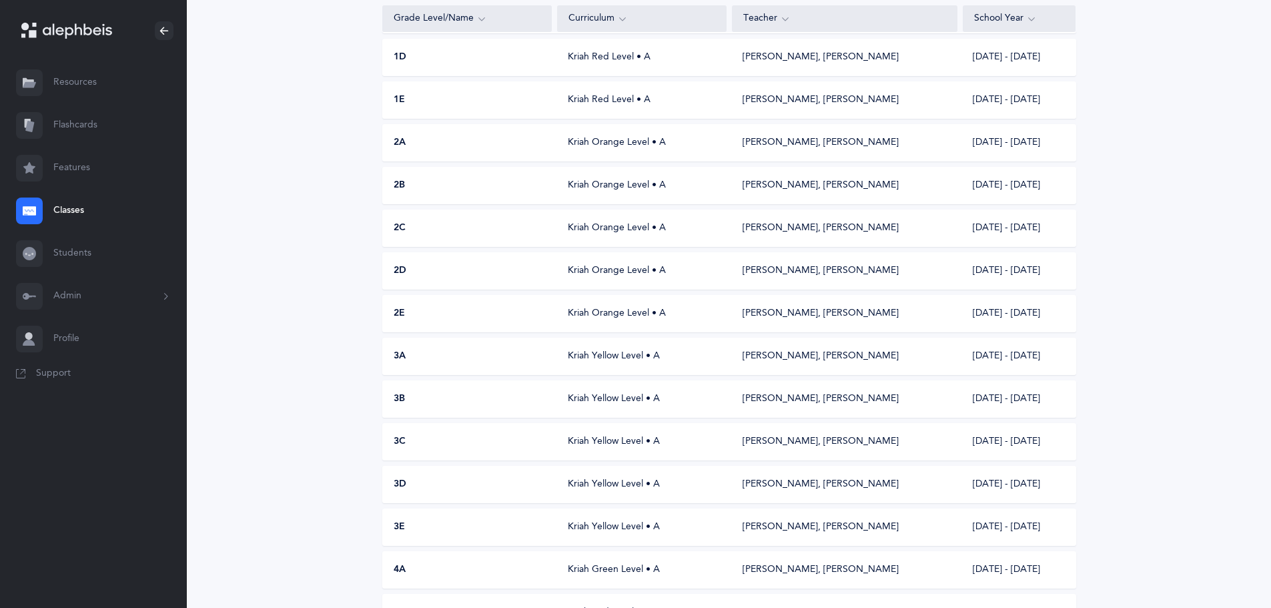
scroll to position [0, 0]
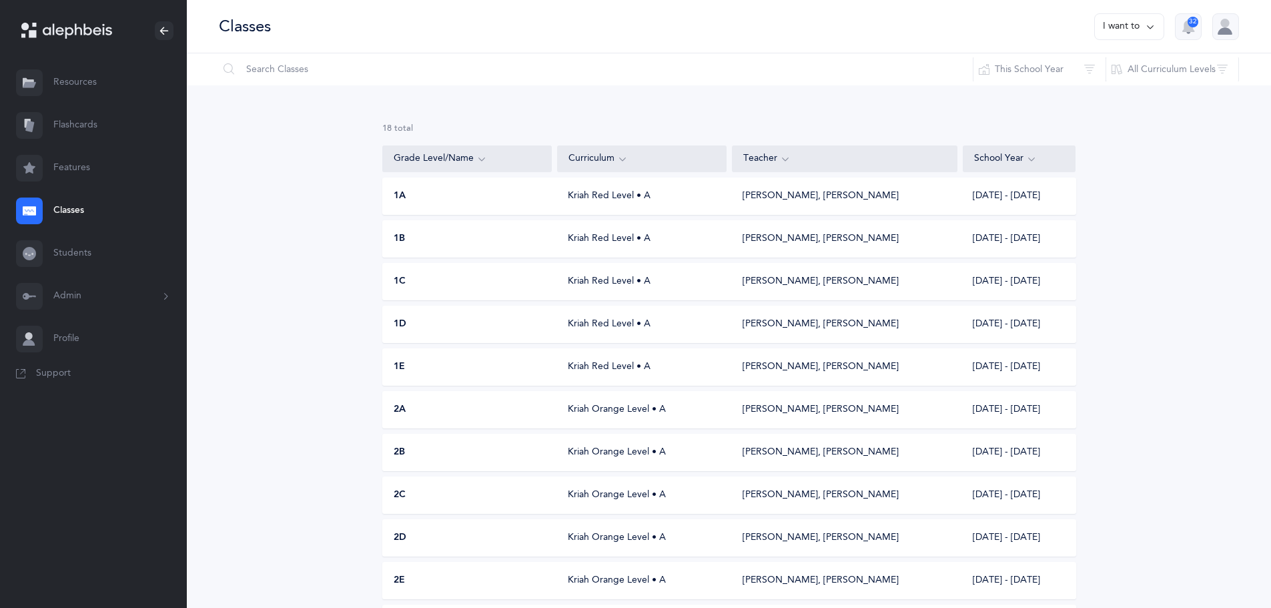
click at [1135, 22] on button "I want to" at bounding box center [1129, 26] width 70 height 27
click at [1100, 91] on button "Add new" at bounding box center [1116, 92] width 74 height 24
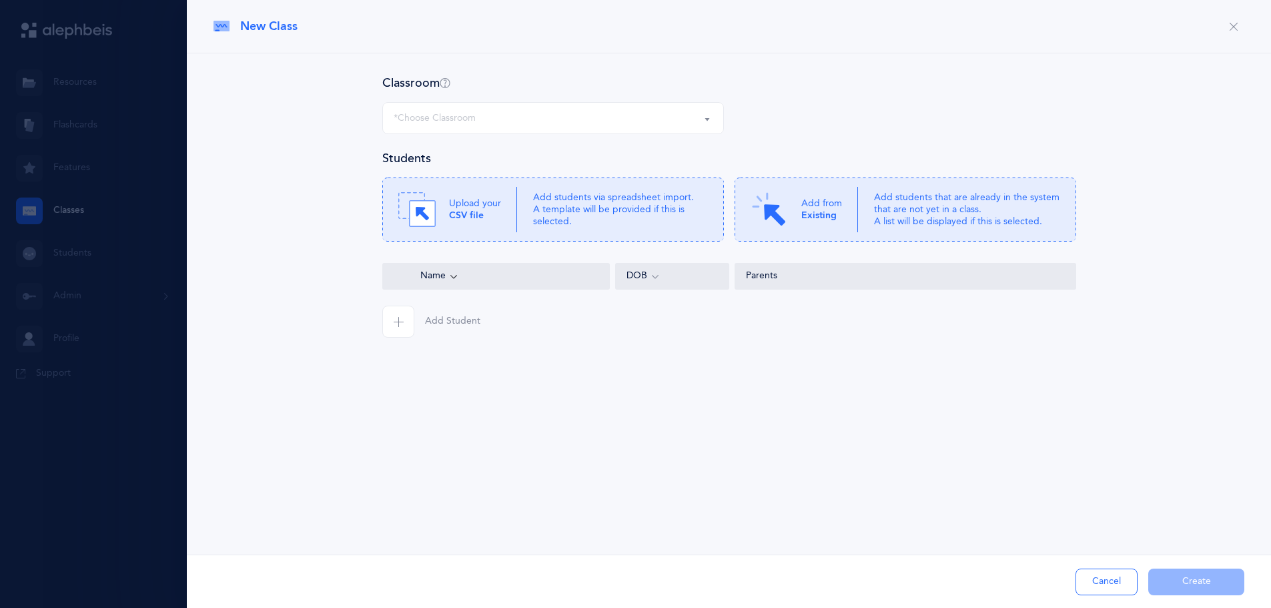
click at [515, 120] on div "*Choose Classroom" at bounding box center [553, 118] width 319 height 23
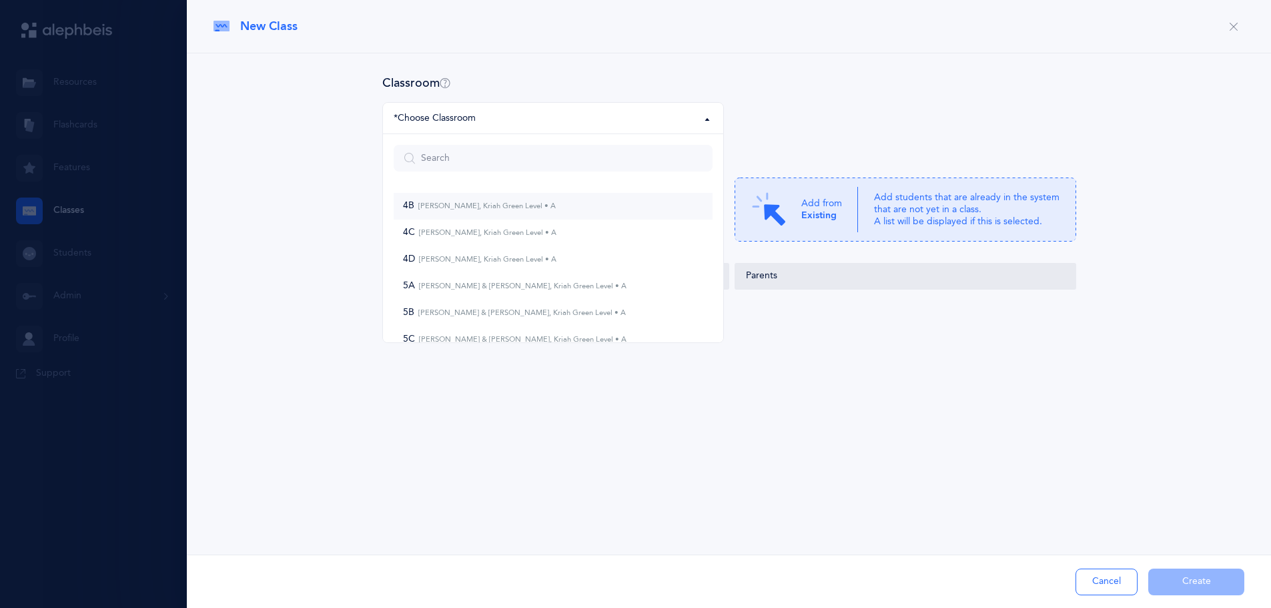
click at [489, 201] on span "4B [PERSON_NAME], Kriah Green Level • A" at bounding box center [479, 206] width 153 height 12
select select "973"
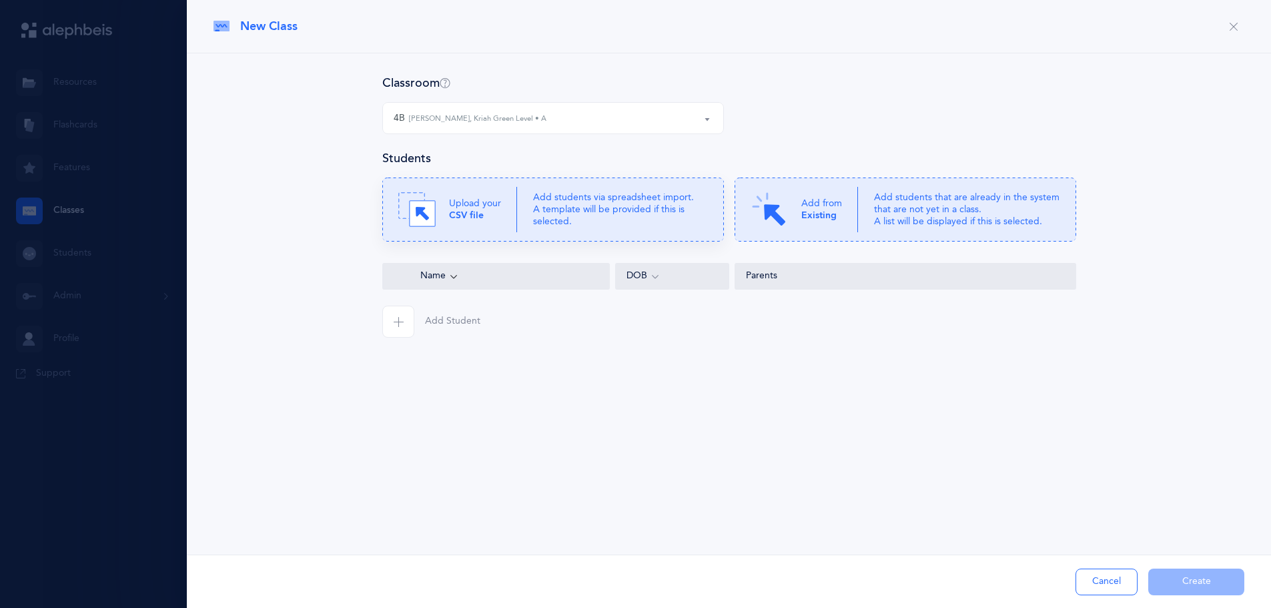
click at [502, 212] on div "Upload your CSV file" at bounding box center [457, 209] width 119 height 37
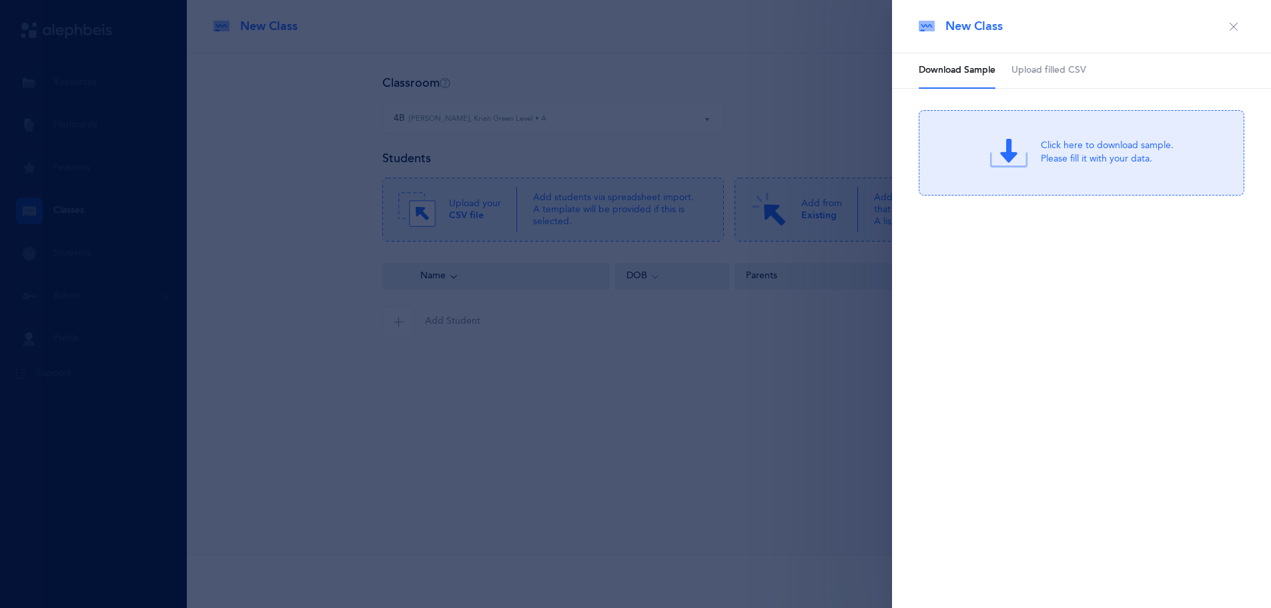
click at [1052, 59] on link "Upload filled CSV" at bounding box center [1049, 70] width 75 height 35
click at [1049, 66] on li "Upload filled CSV" at bounding box center [1049, 70] width 75 height 35
click at [1062, 74] on li "Upload filled CSV" at bounding box center [1049, 70] width 75 height 35
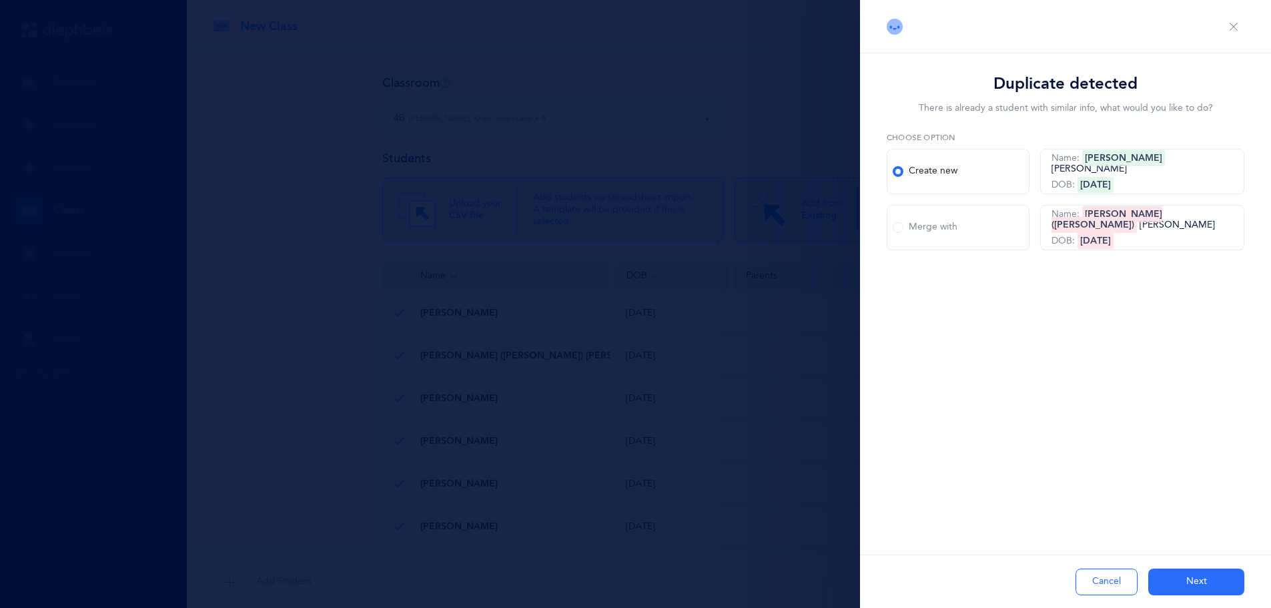
click at [943, 230] on div "Merge with" at bounding box center [925, 227] width 65 height 13
click at [0, 0] on input "Merge with" at bounding box center [0, 0] width 0 height 0
click at [943, 269] on div "Use new student information" at bounding box center [955, 267] width 137 height 13
click at [0, 0] on input "Use new student information" at bounding box center [0, 0] width 0 height 0
click at [1196, 589] on button "Next" at bounding box center [1197, 582] width 96 height 27
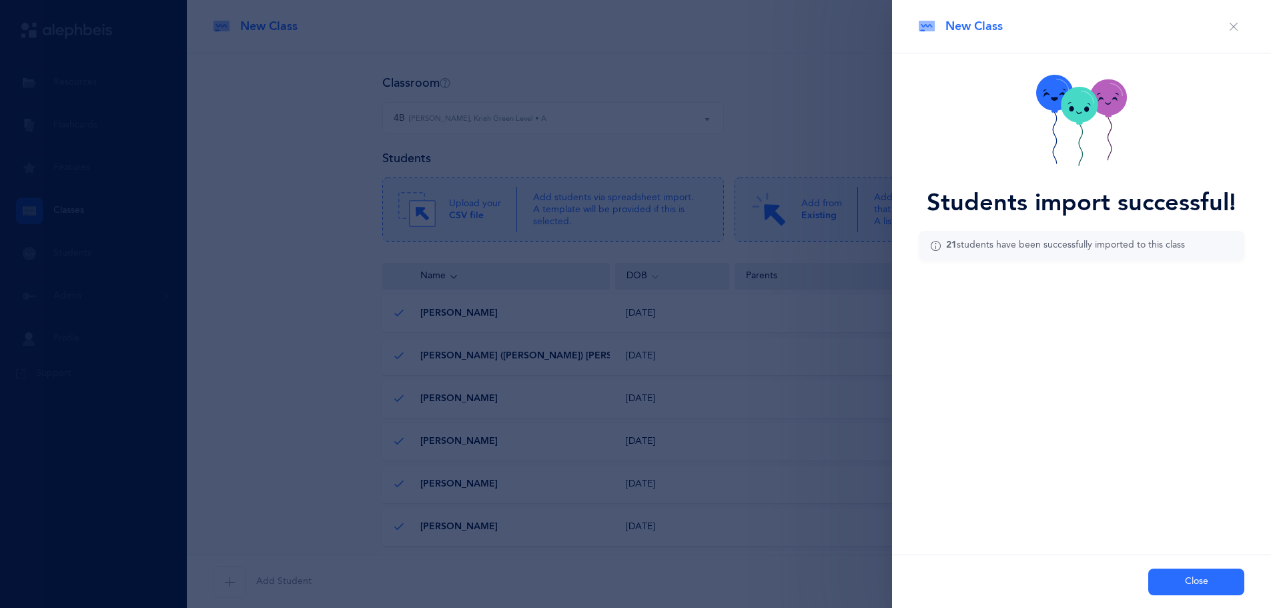
click at [1185, 582] on button "Close" at bounding box center [1197, 582] width 96 height 27
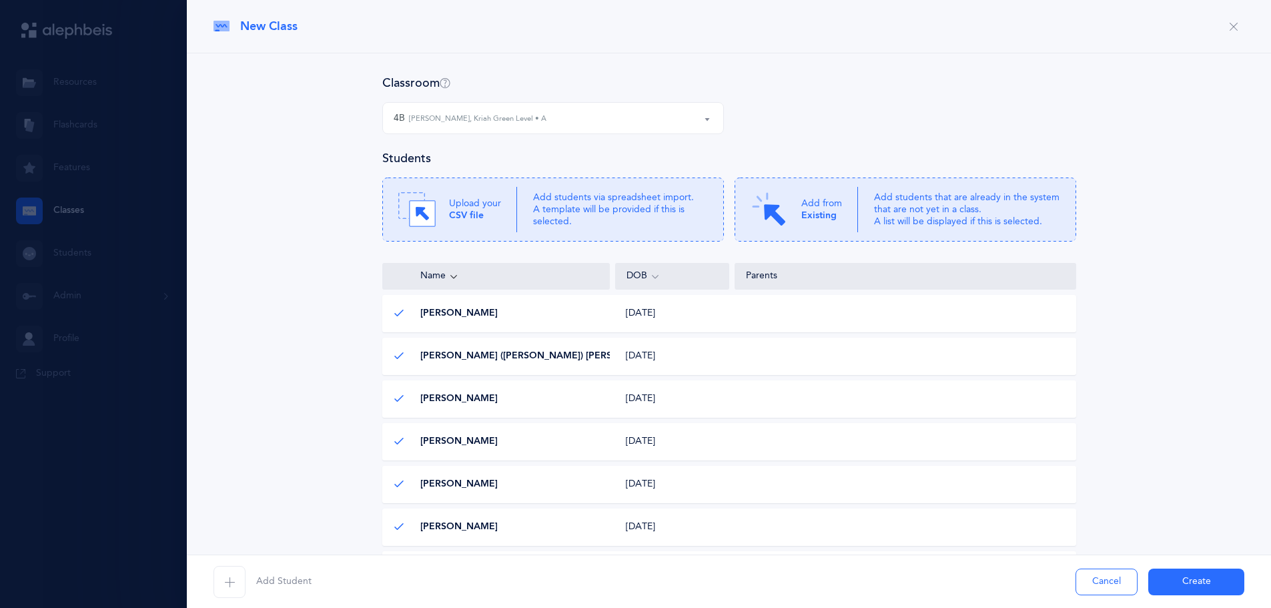
click at [1185, 582] on button "Create" at bounding box center [1197, 582] width 96 height 27
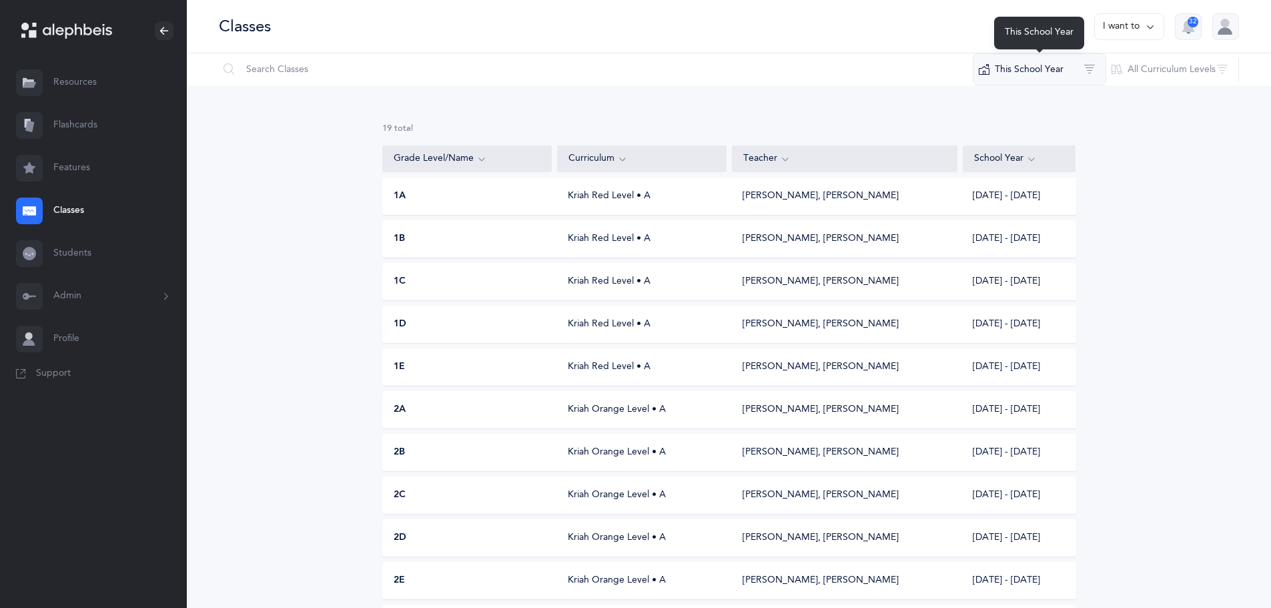
click at [1027, 68] on button "This School Year" at bounding box center [1039, 69] width 133 height 32
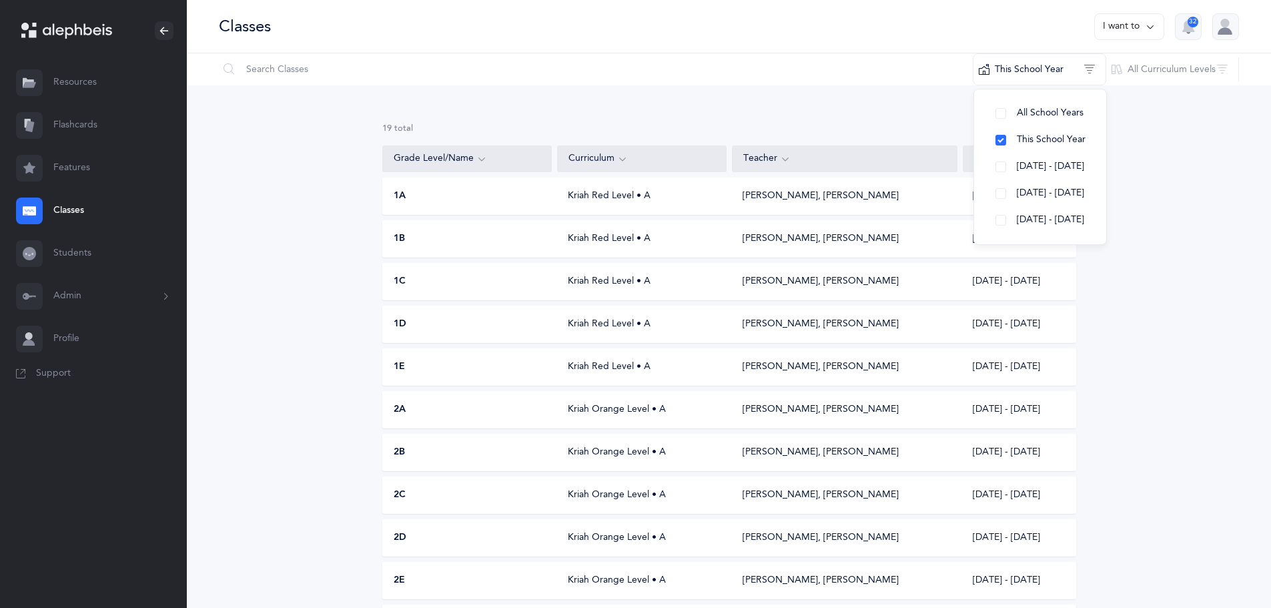
click at [1129, 135] on div "19 results total Grade Level/Name Curriculum Teacher School Year 1A Kriah Red L…" at bounding box center [729, 563] width 1084 height 957
click at [1114, 37] on button "I want to" at bounding box center [1129, 26] width 70 height 27
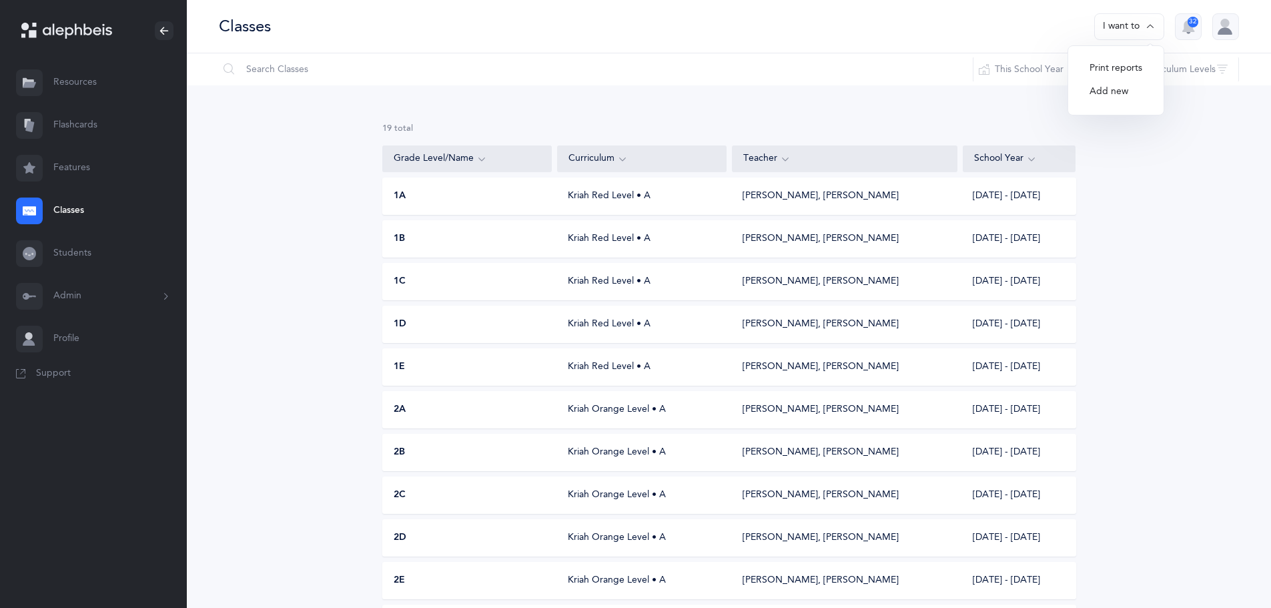
click at [1111, 94] on button "Add new" at bounding box center [1116, 92] width 74 height 24
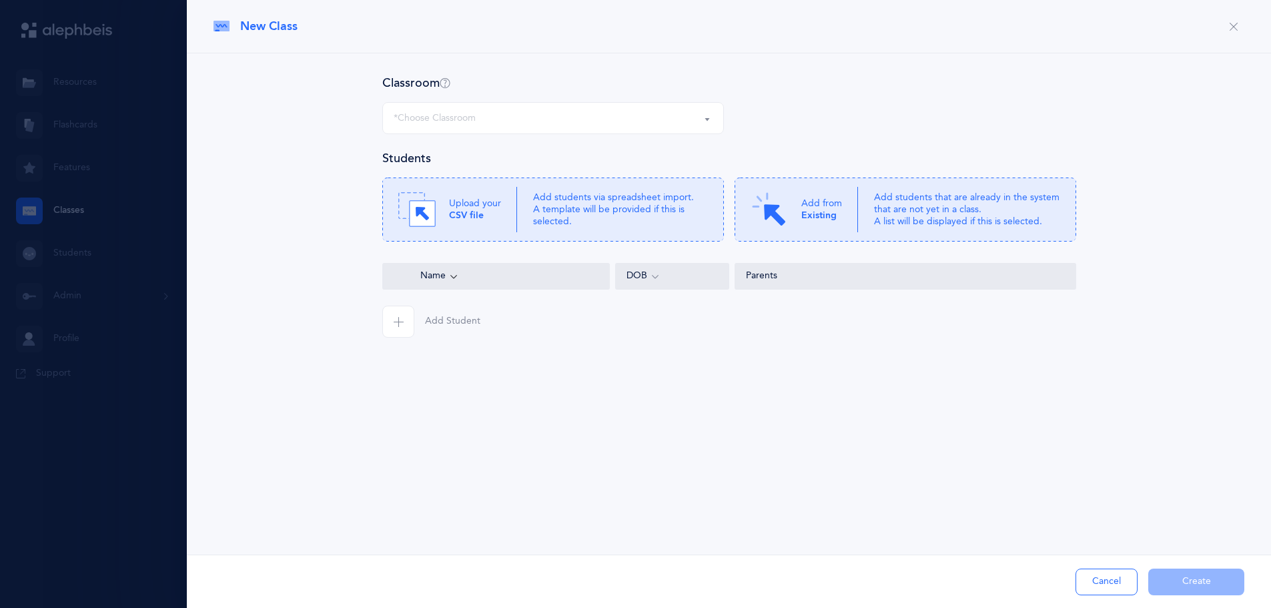
click at [485, 111] on div "*Choose Classroom" at bounding box center [553, 118] width 319 height 23
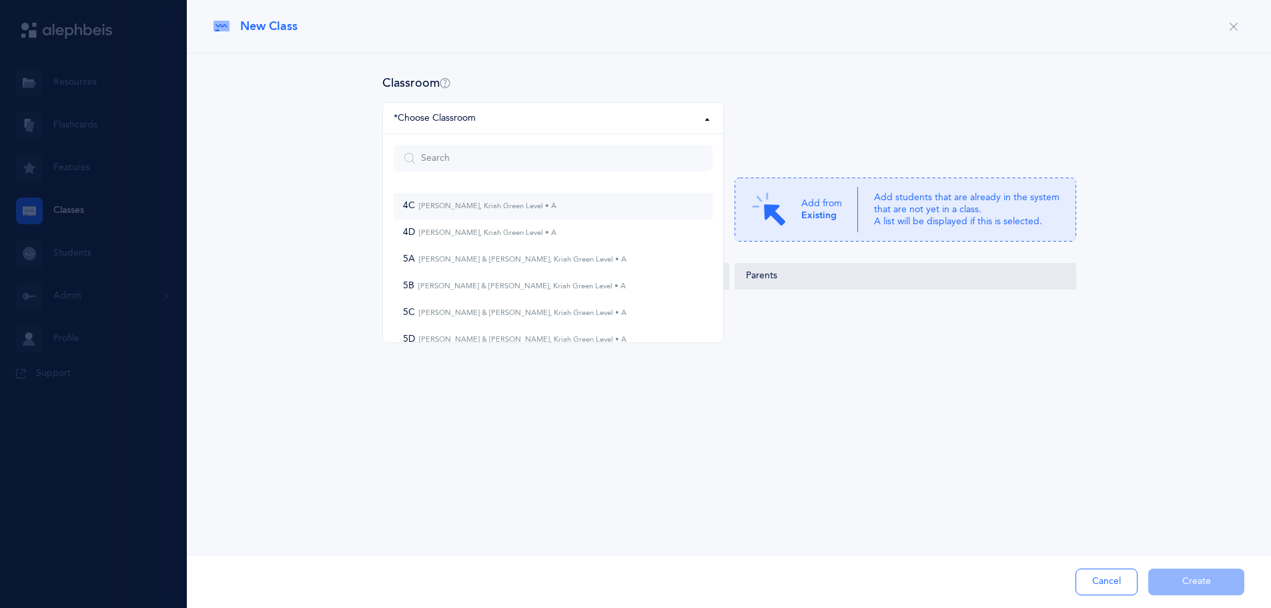
click at [441, 202] on small "[PERSON_NAME], Kriah Green Level • A" at bounding box center [485, 206] width 141 height 9
select select "974"
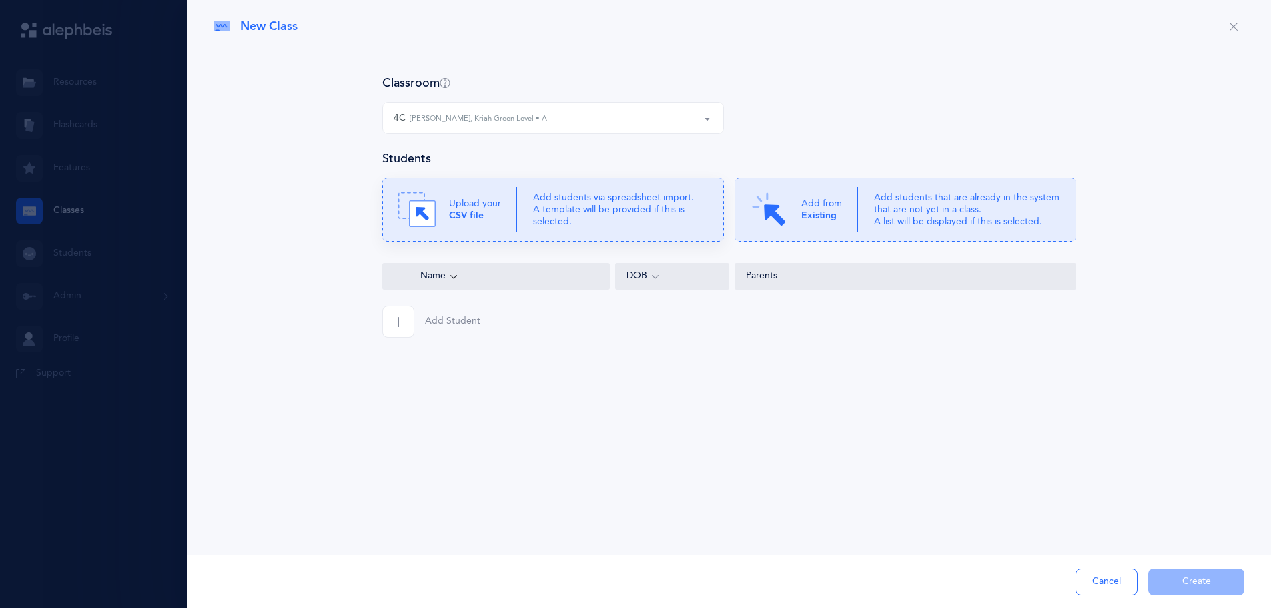
click at [507, 206] on div "Upload your CSV file" at bounding box center [457, 209] width 119 height 37
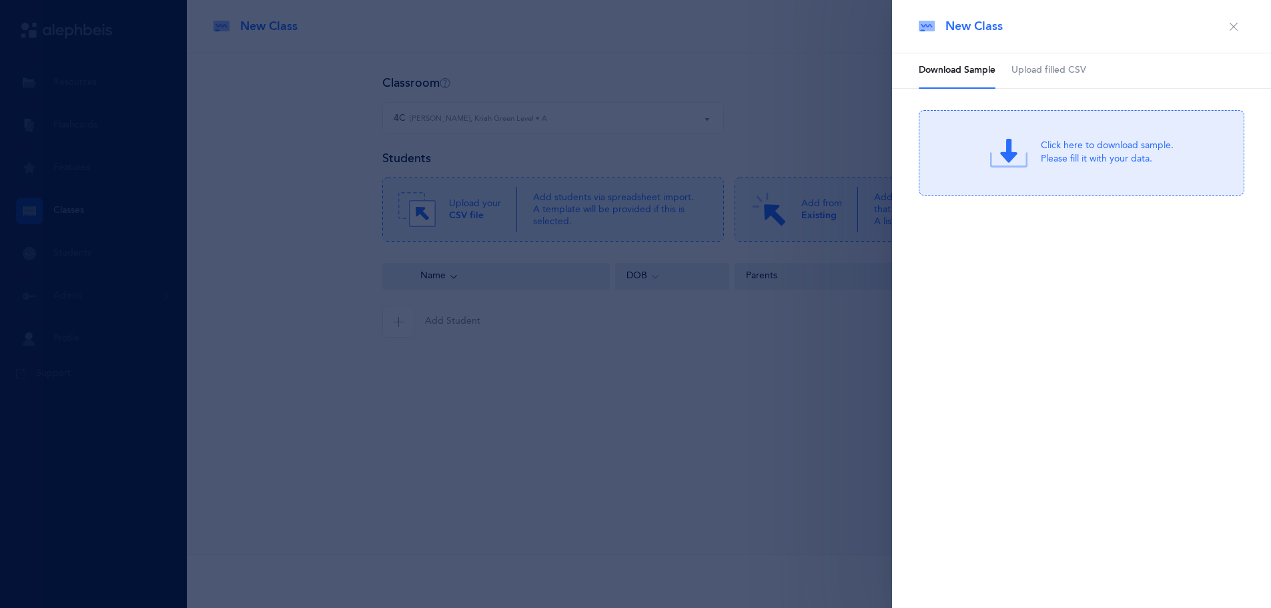
click at [1044, 74] on span "Upload filled CSV" at bounding box center [1049, 70] width 75 height 13
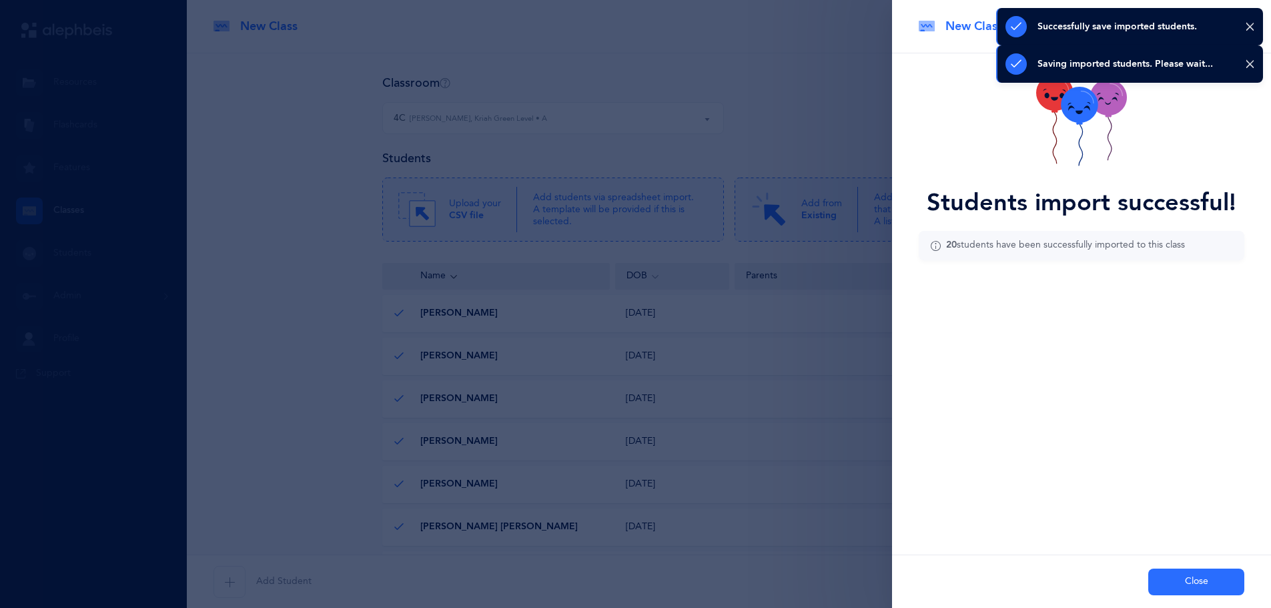
click at [1190, 580] on button "Close" at bounding box center [1197, 582] width 96 height 27
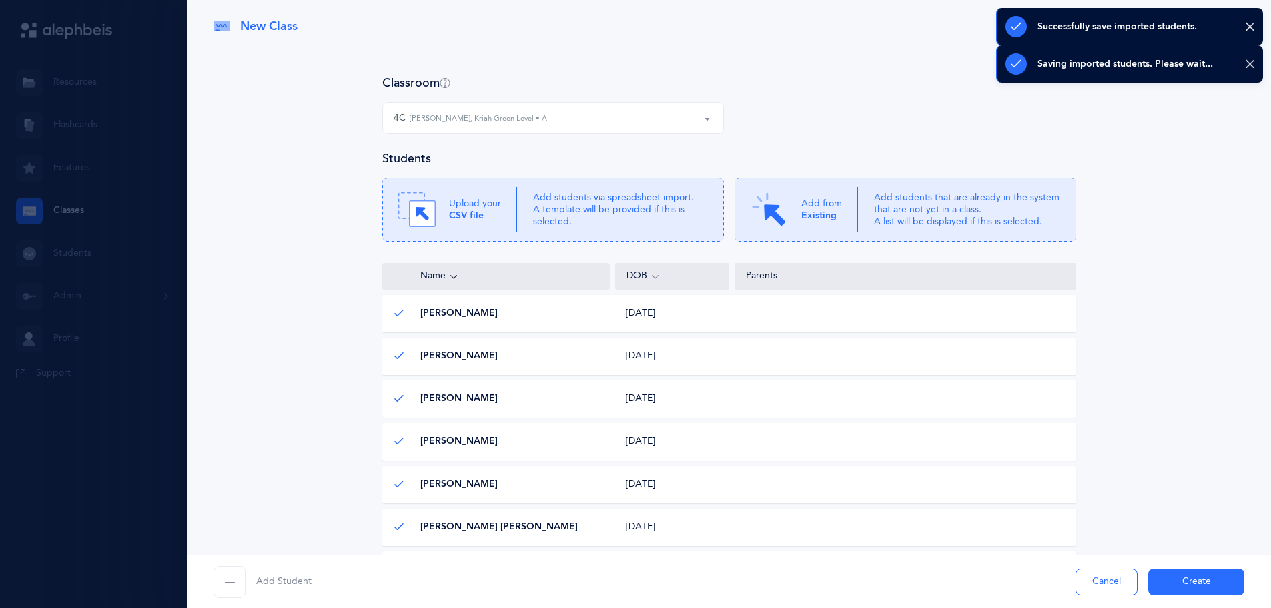
click at [1180, 583] on button "Create" at bounding box center [1197, 582] width 96 height 27
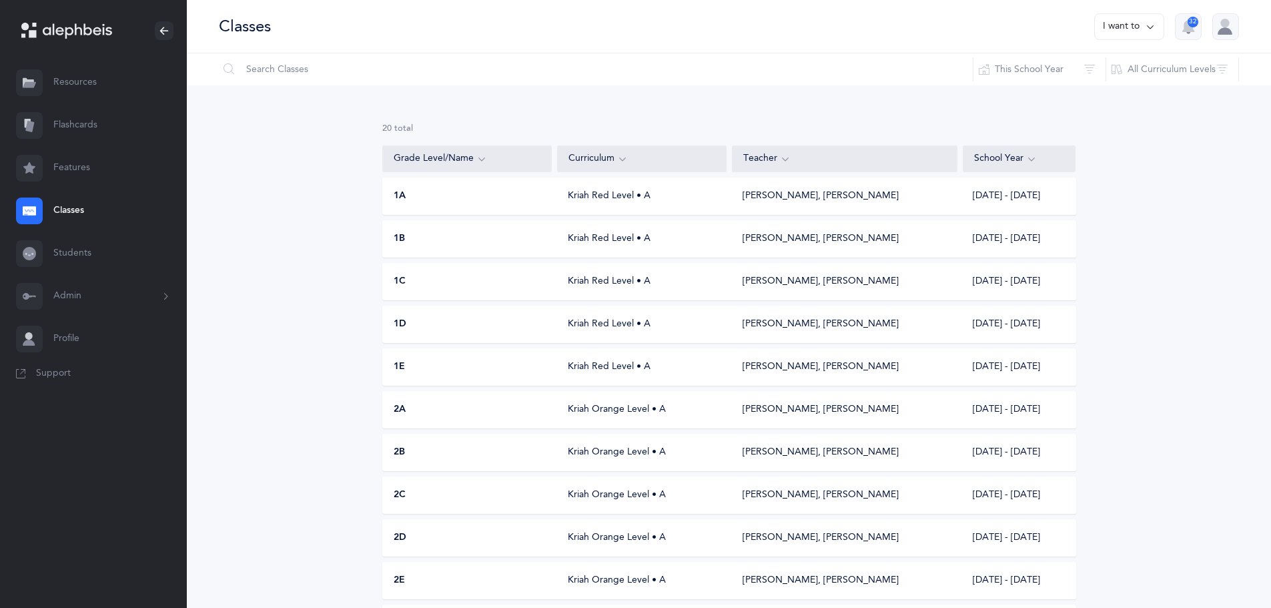
click at [1132, 15] on button "I want to" at bounding box center [1129, 26] width 70 height 27
click at [1115, 91] on button "Add new" at bounding box center [1116, 92] width 74 height 24
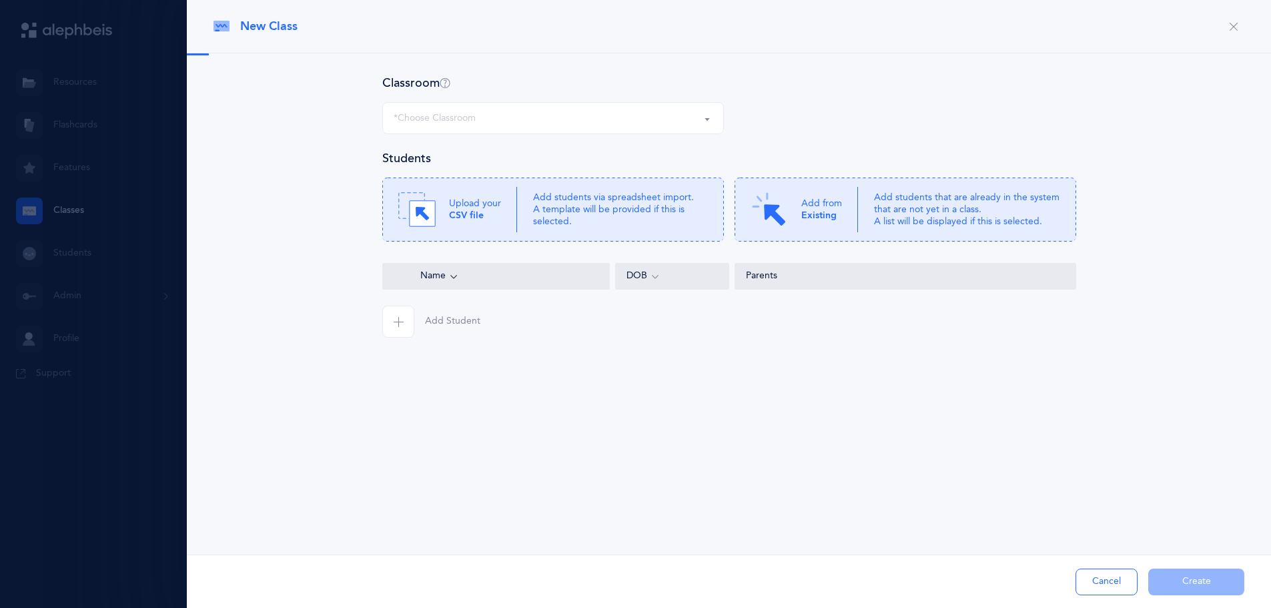
click at [571, 127] on div "*Choose Classroom" at bounding box center [553, 118] width 319 height 23
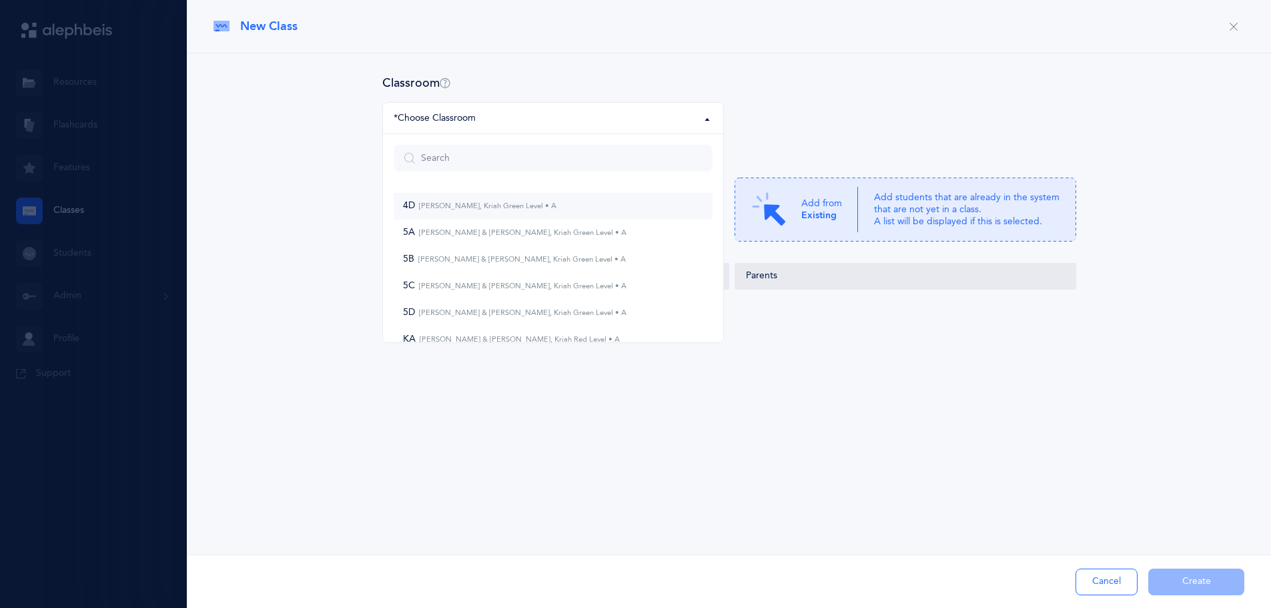
click at [491, 207] on small "[PERSON_NAME], Kriah Green Level • A" at bounding box center [485, 206] width 141 height 9
select select "975"
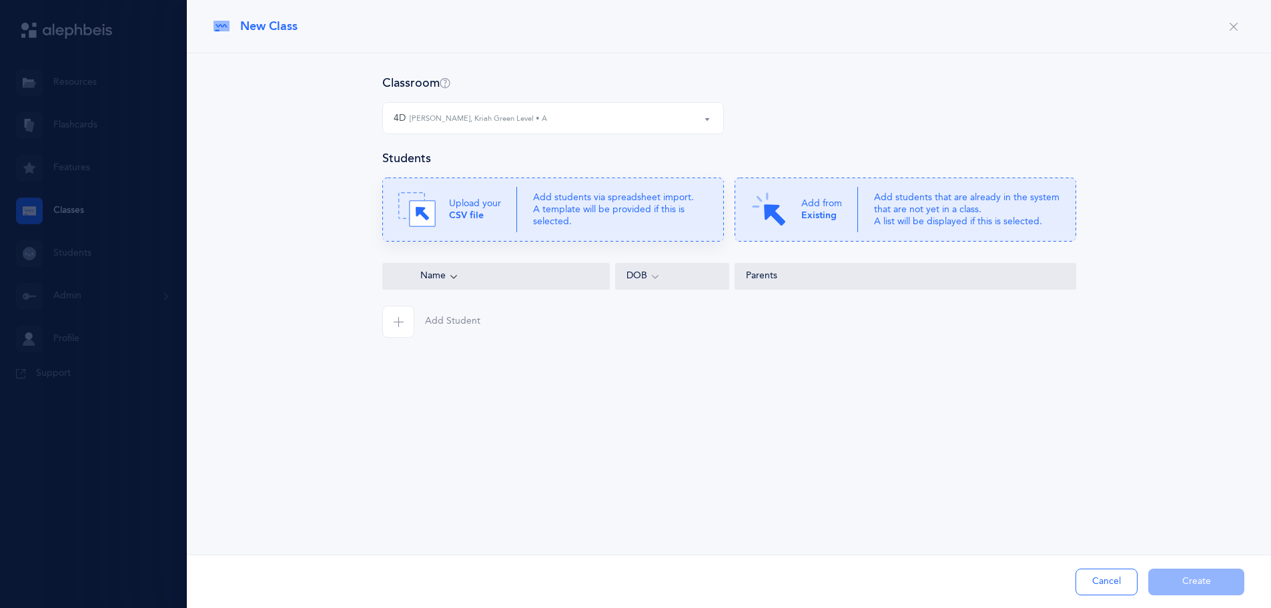
click at [519, 207] on icon at bounding box center [553, 210] width 342 height 64
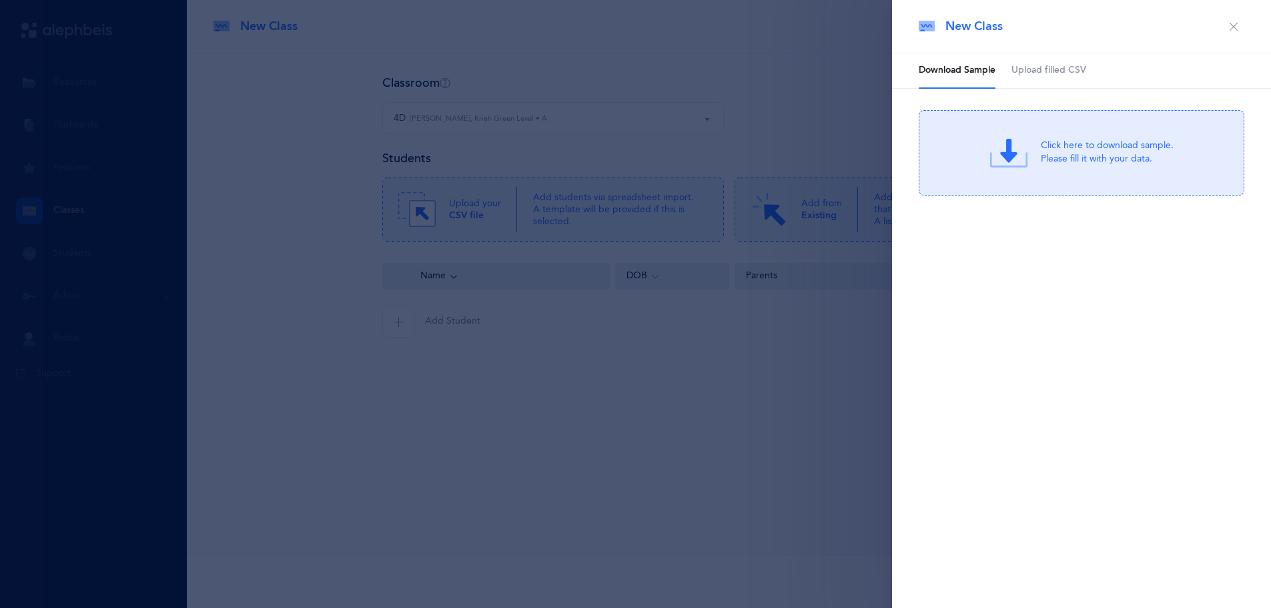
click at [1023, 73] on span "Upload filled CSV" at bounding box center [1049, 70] width 75 height 13
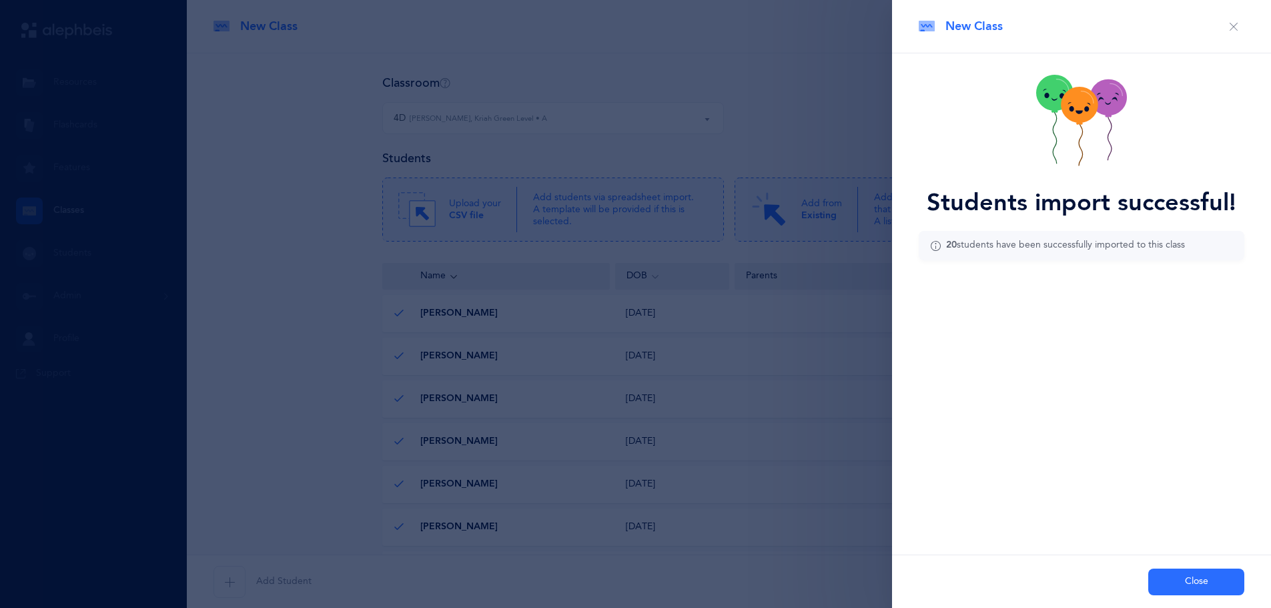
click at [1197, 585] on button "Close" at bounding box center [1197, 582] width 96 height 27
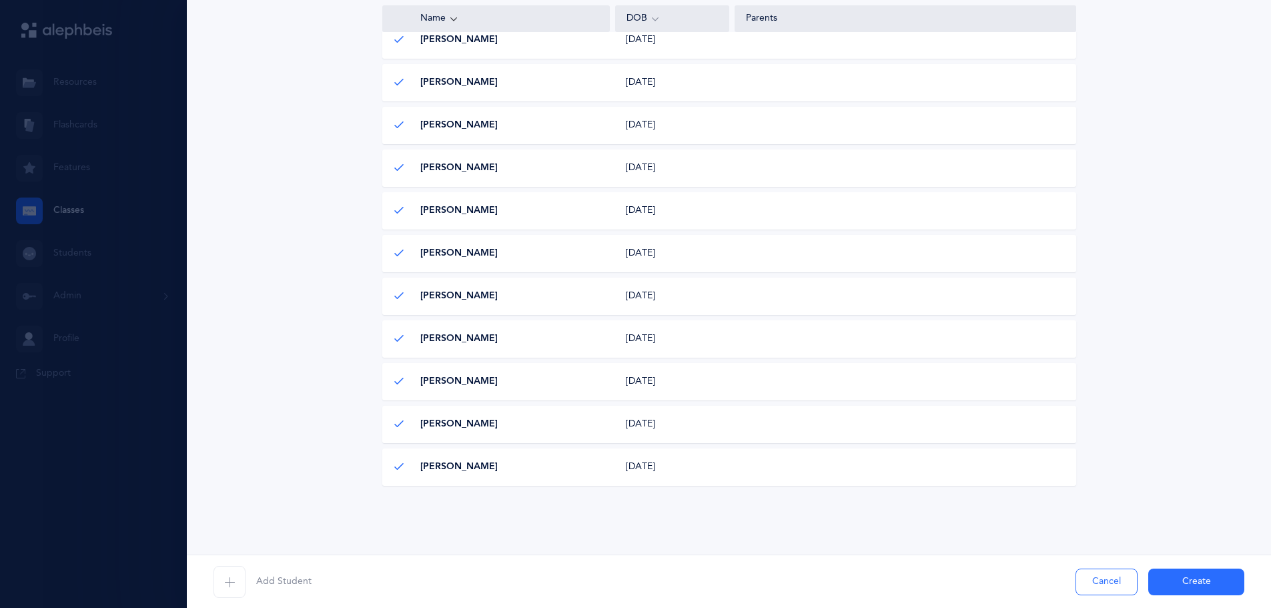
scroll to position [659, 0]
click at [1183, 577] on button "Create" at bounding box center [1197, 582] width 96 height 27
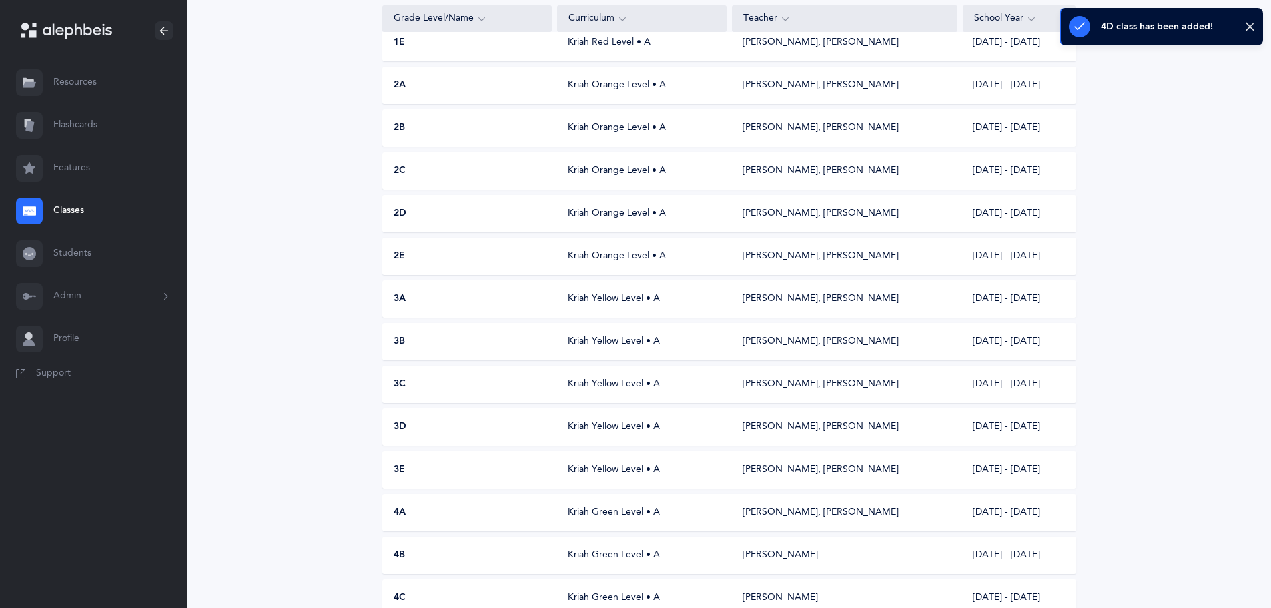
scroll to position [0, 0]
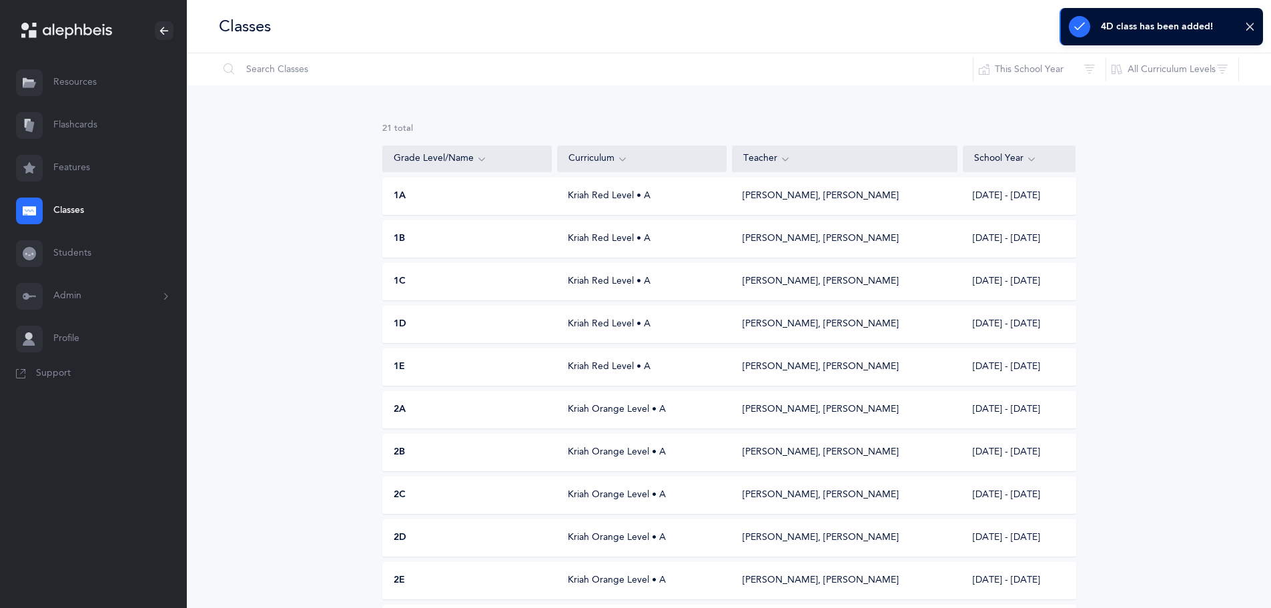
click at [76, 304] on button "Admin" at bounding box center [93, 296] width 187 height 43
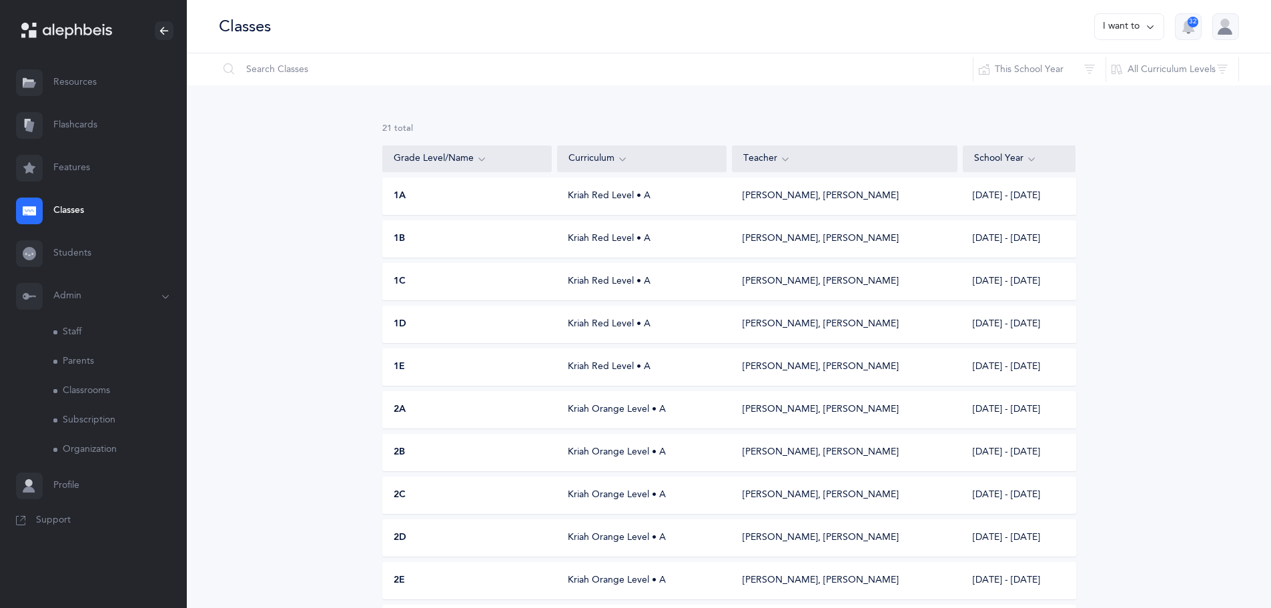
click at [83, 394] on link "Classrooms" at bounding box center [119, 390] width 133 height 29
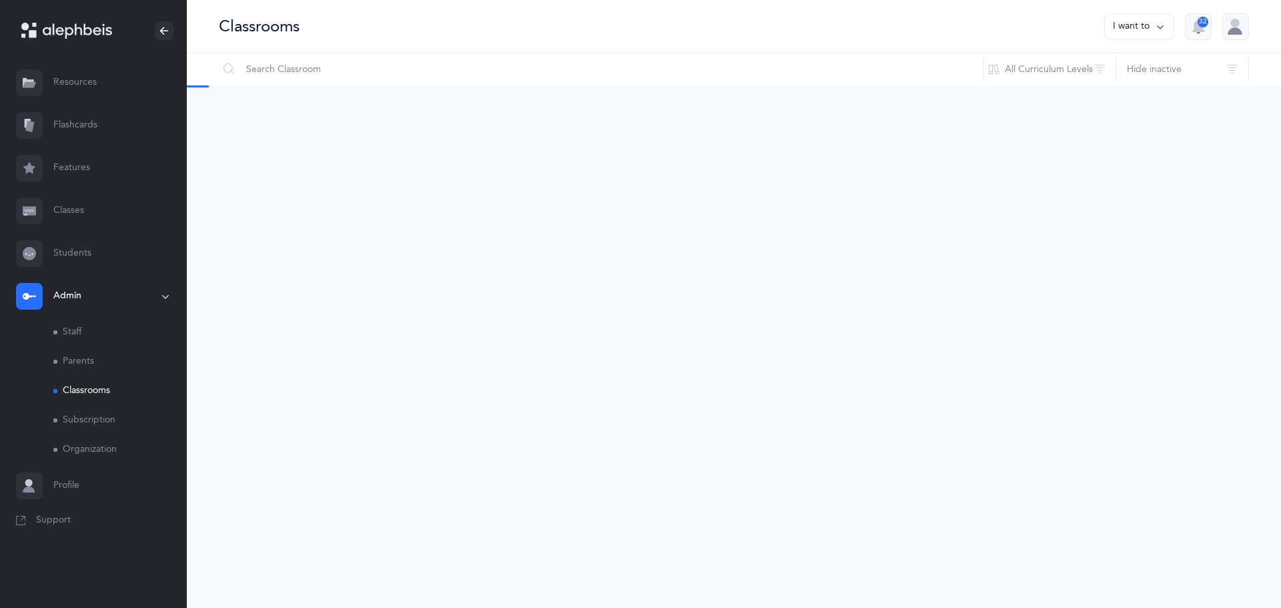
click at [1157, 24] on icon at bounding box center [1160, 26] width 11 height 15
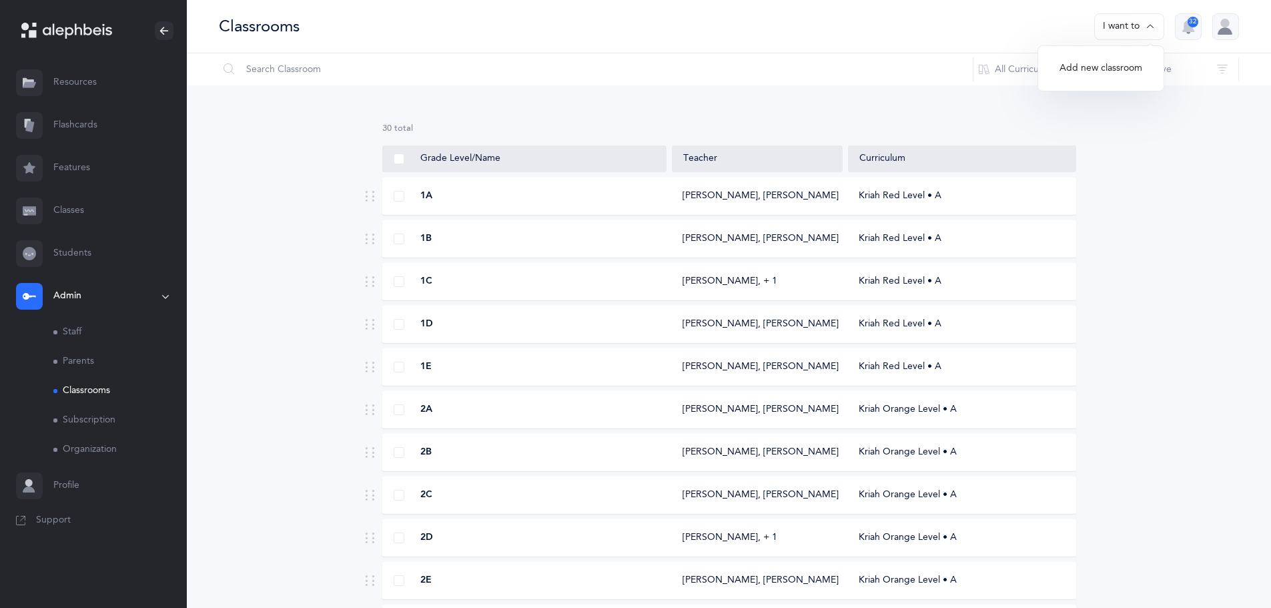
click at [1119, 75] on button "Add new classroom" at bounding box center [1101, 69] width 104 height 24
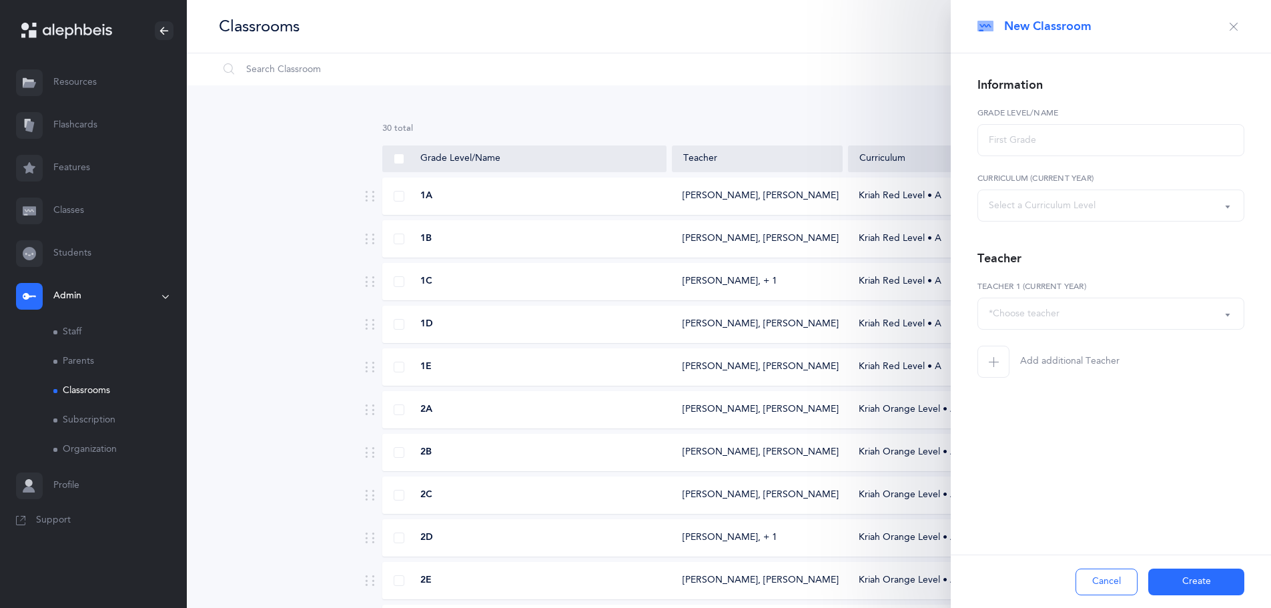
select select
click at [1026, 145] on input "text" at bounding box center [1111, 140] width 267 height 32
type input "4E"
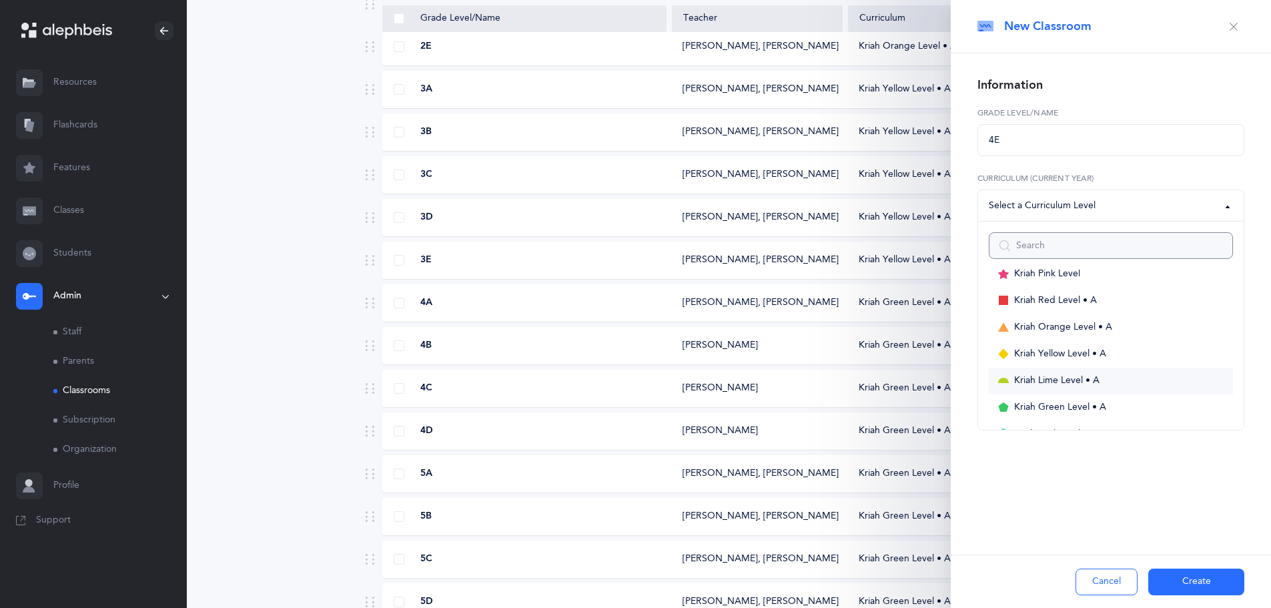
scroll to position [67, 0]
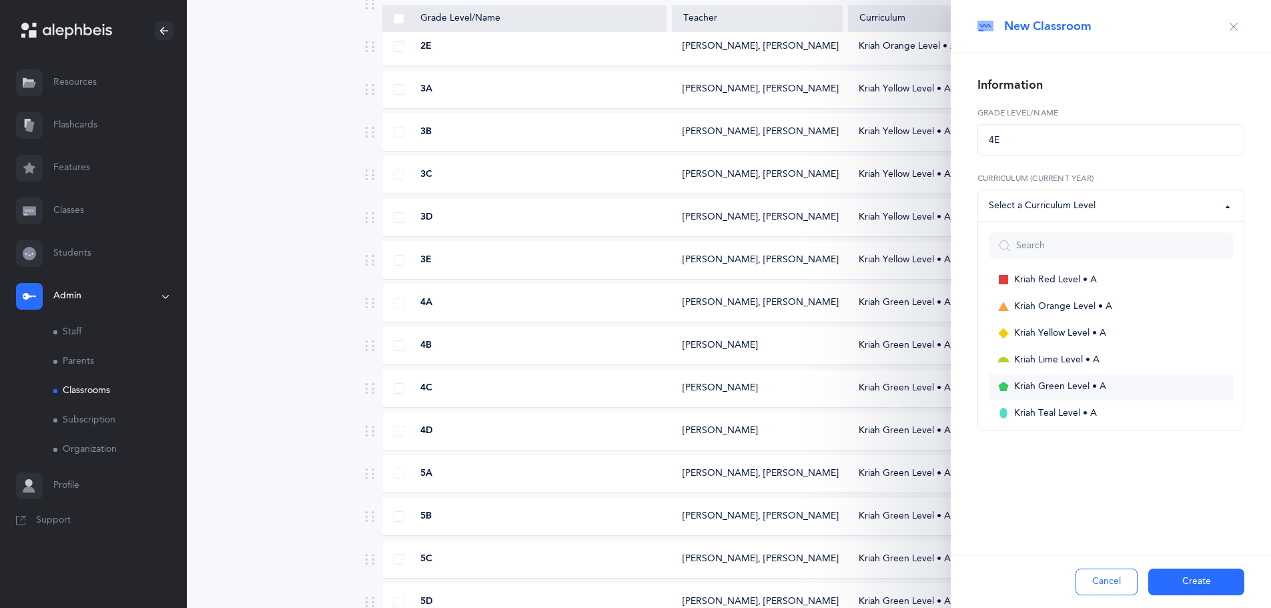
click at [1028, 390] on span "Kriah Green Level • A" at bounding box center [1060, 387] width 92 height 12
select select "12"
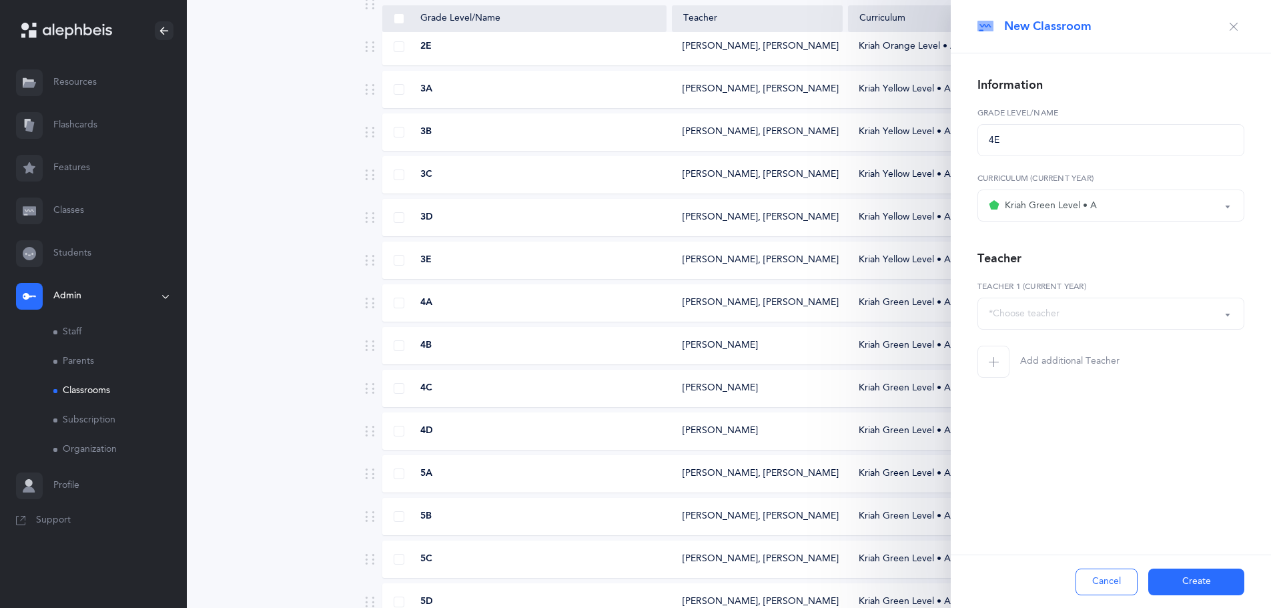
click at [1044, 328] on button "*Choose teacher" at bounding box center [1111, 314] width 267 height 32
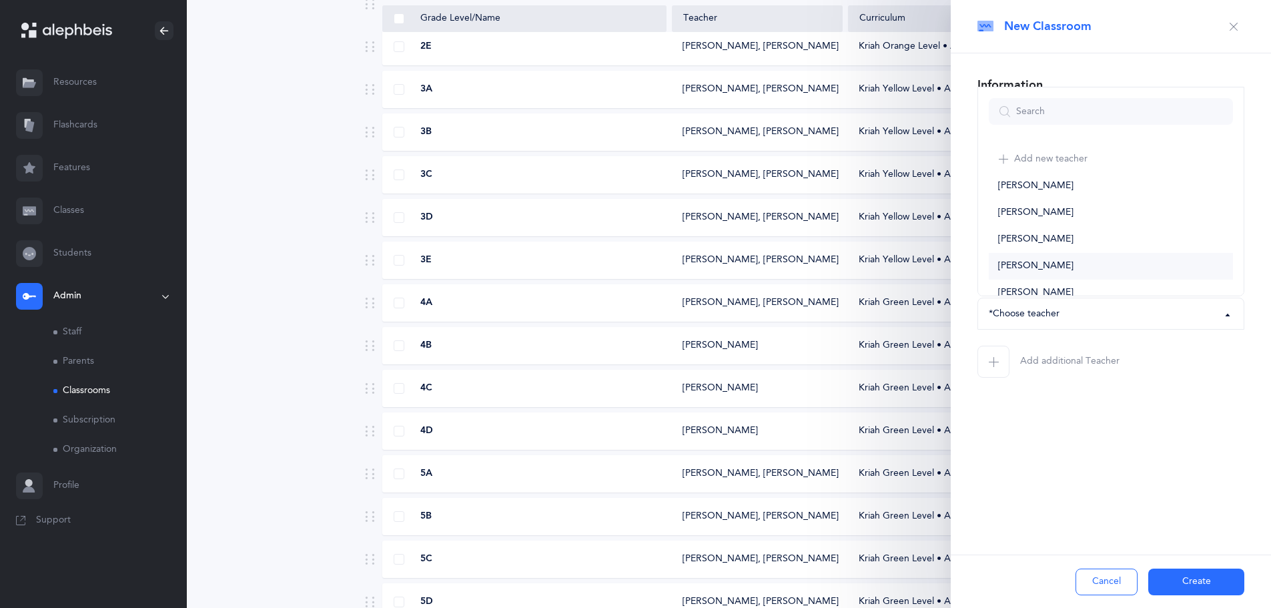
click at [1022, 260] on span "[PERSON_NAME]" at bounding box center [1035, 266] width 75 height 12
select select "1968"
drag, startPoint x: 1022, startPoint y: 260, endPoint x: 1000, endPoint y: 385, distance: 126.8
click at [1000, 385] on div "Information 4E Grade Level/Name Kriah Purple Level Kriah Pink Level Kriah Red L…" at bounding box center [1111, 252] width 320 height 399
click at [1174, 589] on button "Create" at bounding box center [1197, 582] width 96 height 27
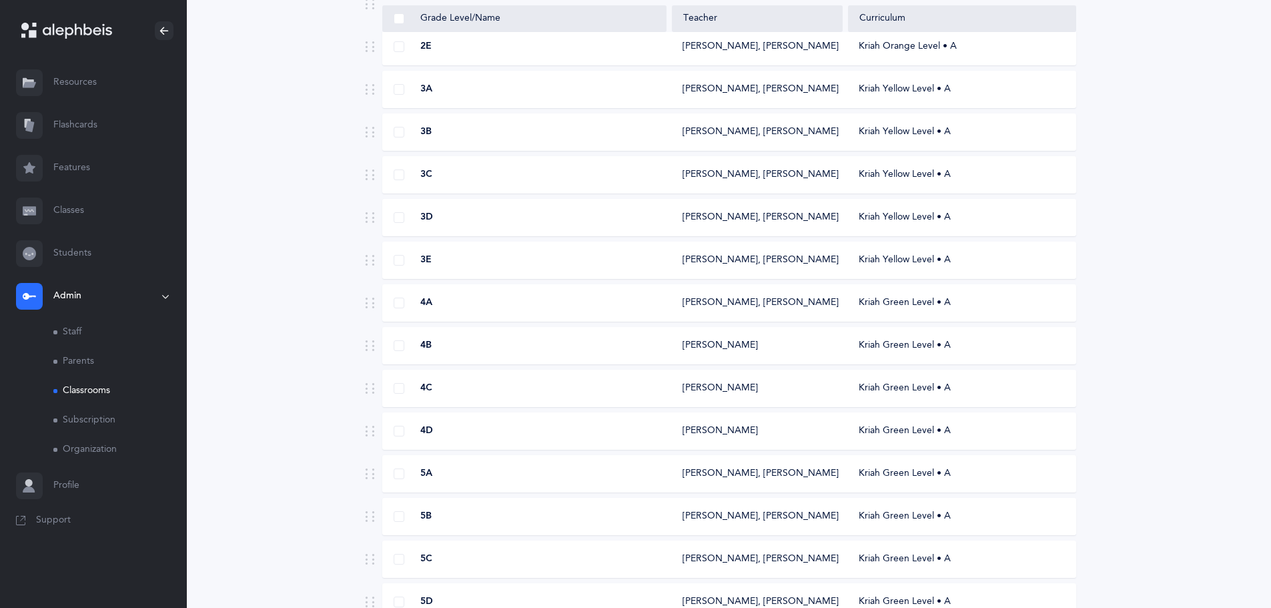
click at [55, 252] on link "Students" at bounding box center [93, 253] width 187 height 43
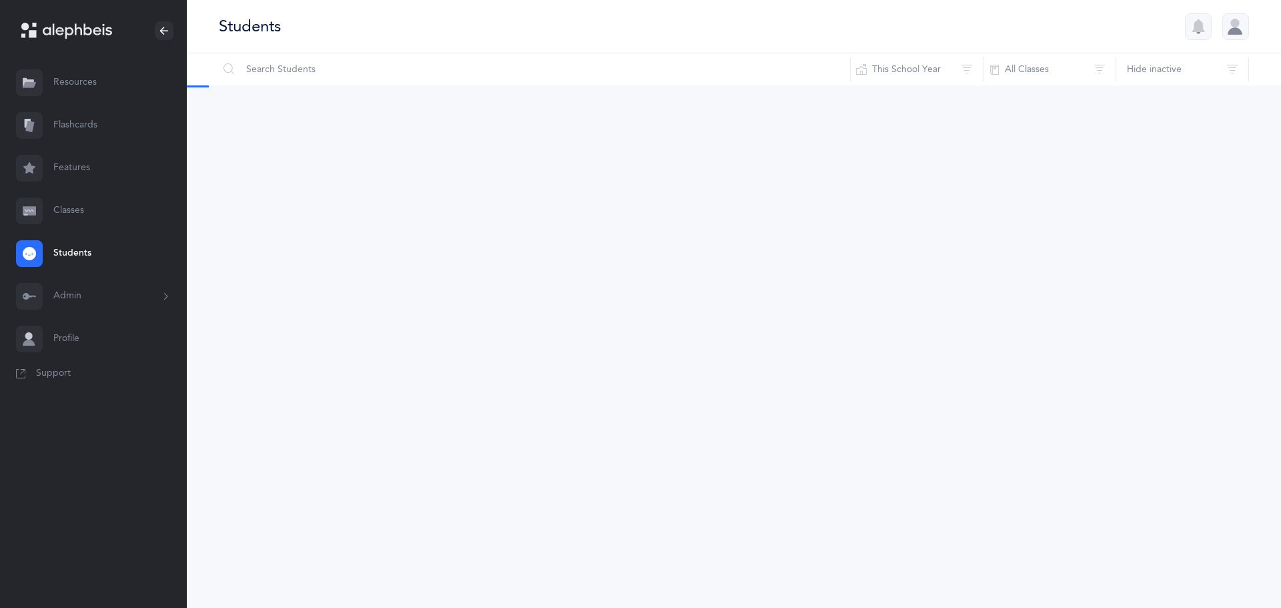
click at [69, 209] on link "Classes" at bounding box center [93, 211] width 187 height 43
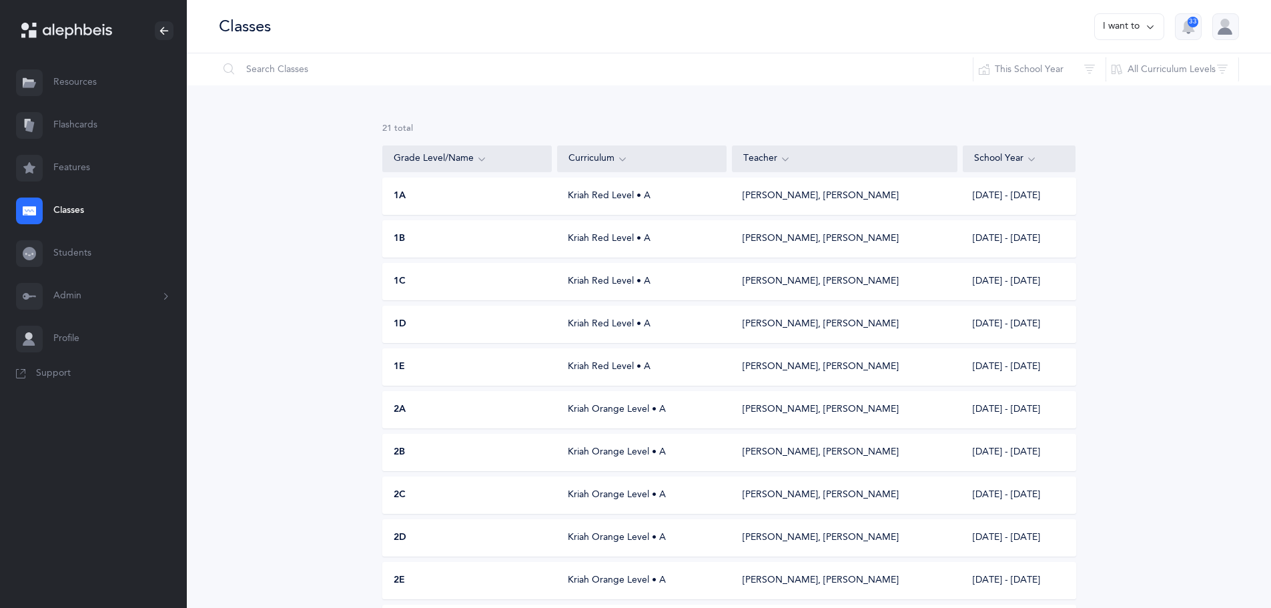
click at [1111, 27] on button "I want to" at bounding box center [1129, 26] width 70 height 27
click at [1113, 84] on button "Add new" at bounding box center [1116, 92] width 74 height 24
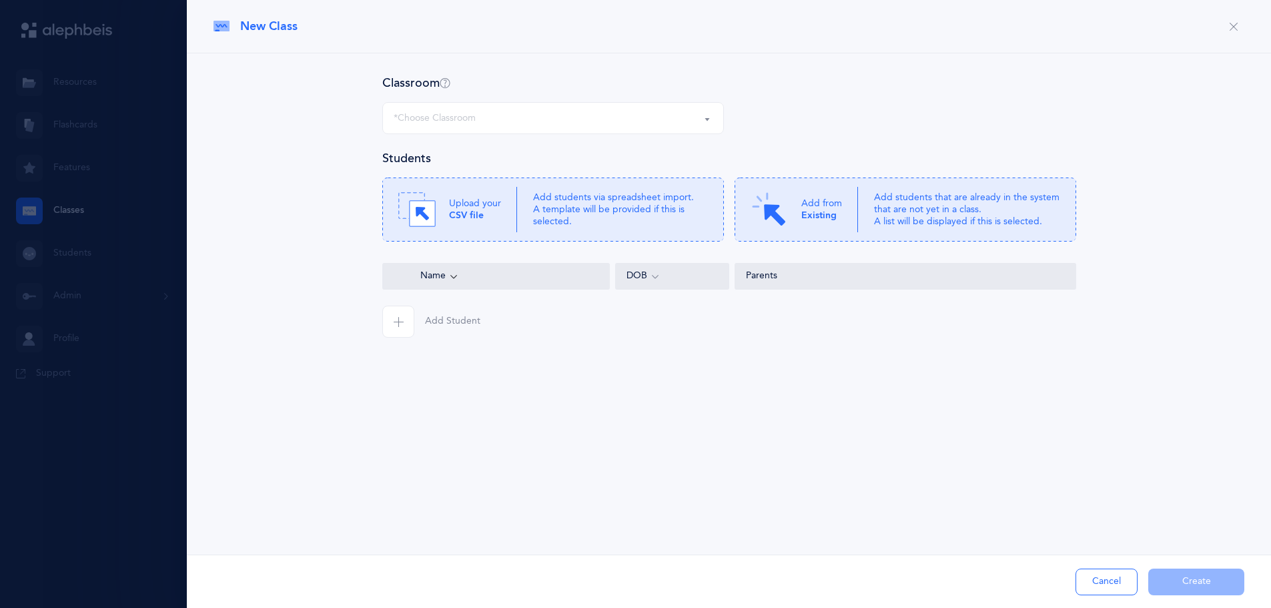
click at [563, 121] on div "*Choose Classroom" at bounding box center [553, 118] width 319 height 23
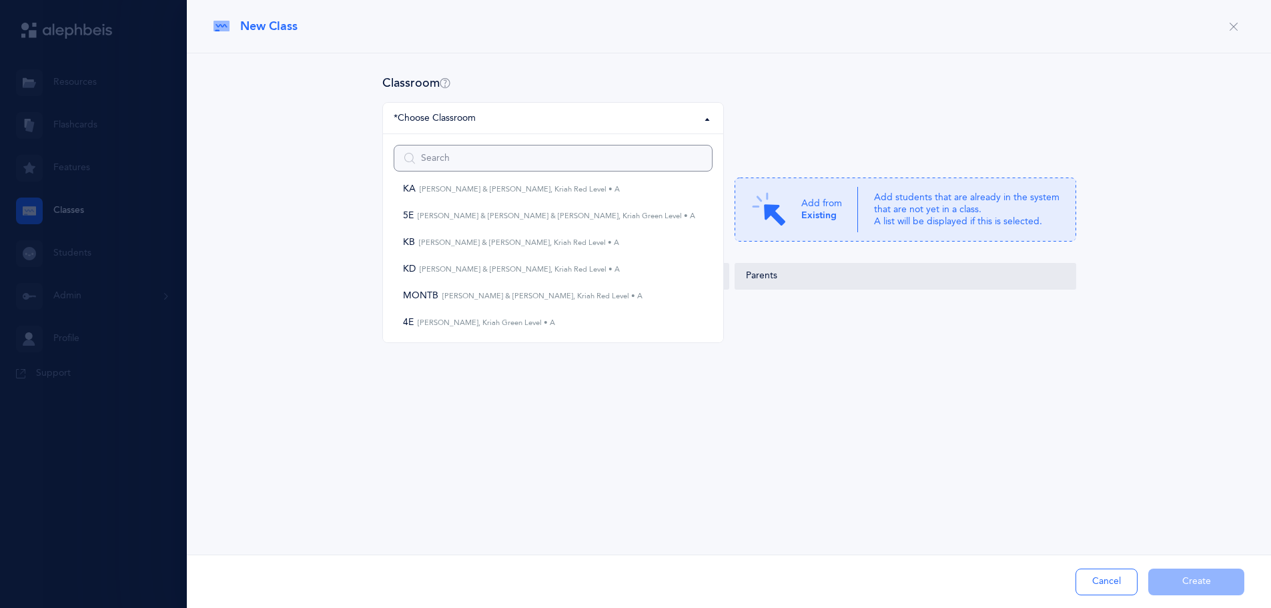
scroll to position [128, 0]
click at [483, 318] on small "[PERSON_NAME], Kriah Green Level • A" at bounding box center [484, 318] width 141 height 9
select select "1332"
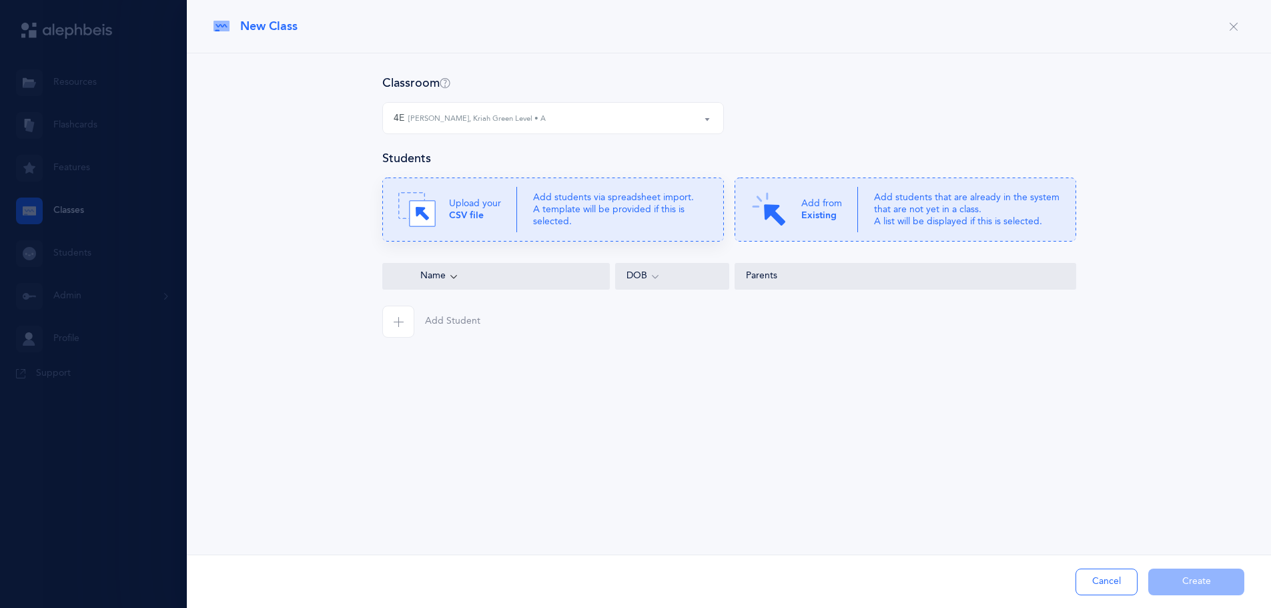
click at [464, 210] on b "CSV file" at bounding box center [466, 215] width 35 height 11
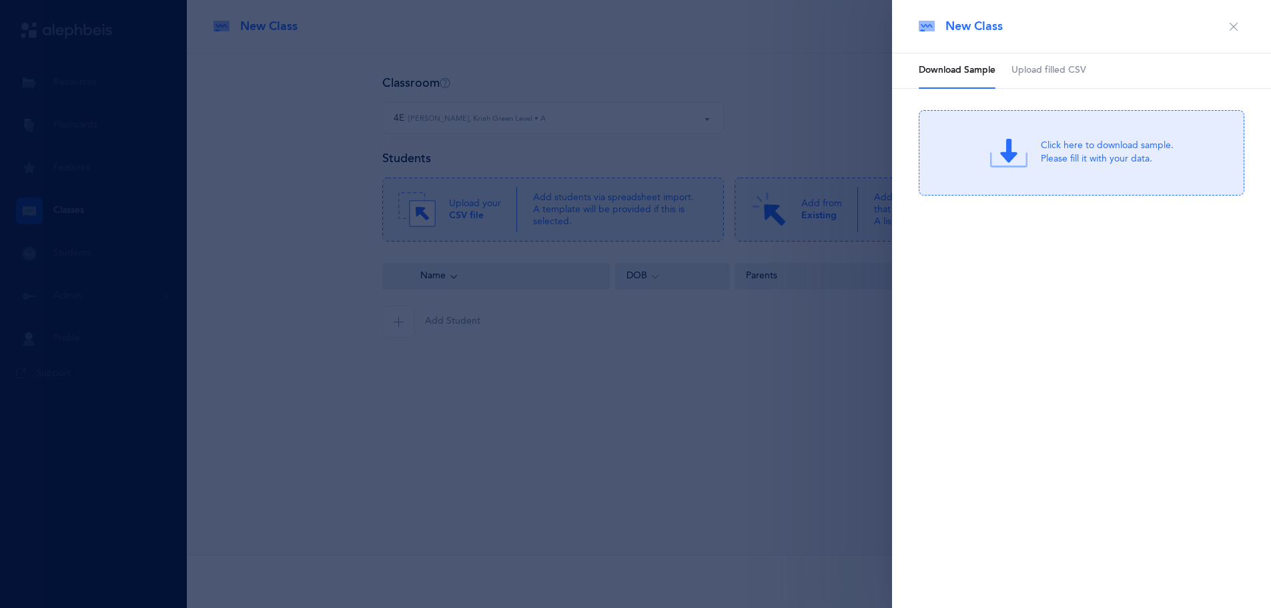
click at [1078, 69] on span "Upload filled CSV" at bounding box center [1049, 70] width 75 height 13
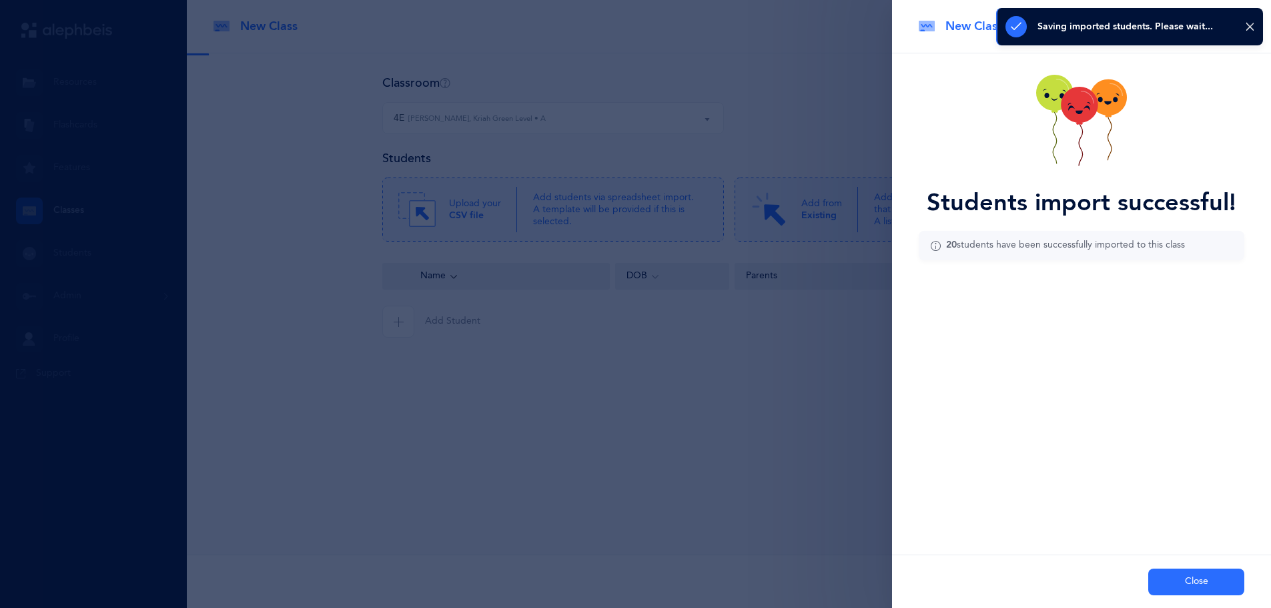
click at [1185, 581] on button "Close" at bounding box center [1197, 582] width 96 height 27
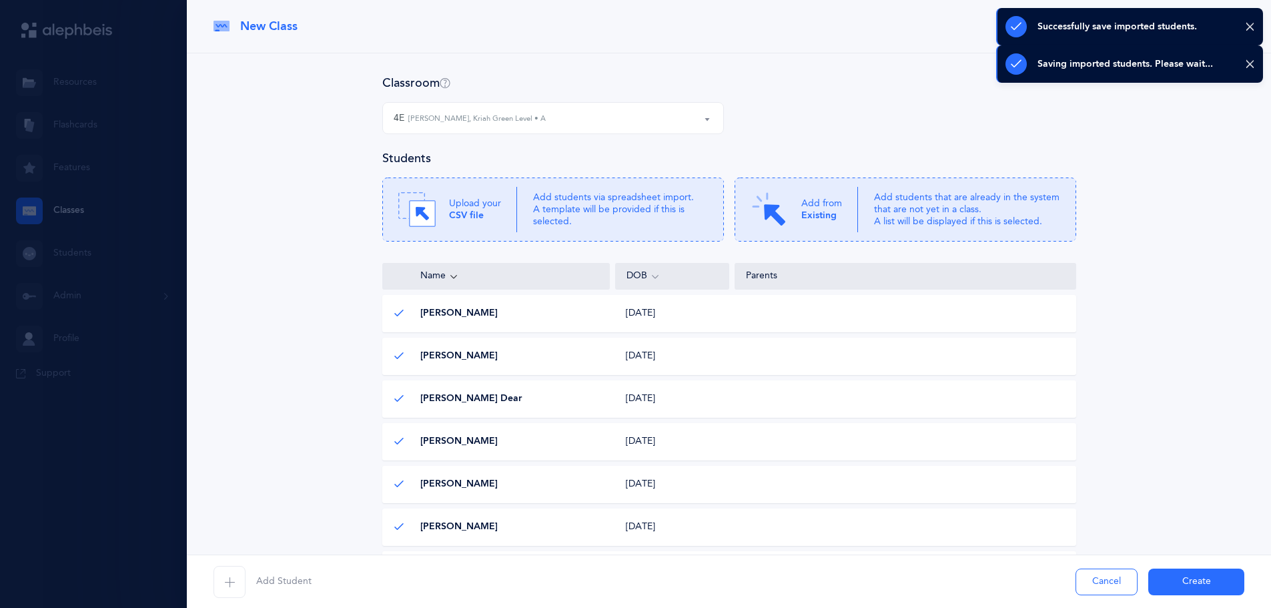
click at [1185, 583] on button "Create" at bounding box center [1197, 582] width 96 height 27
